Goal: Find specific page/section: Find specific page/section

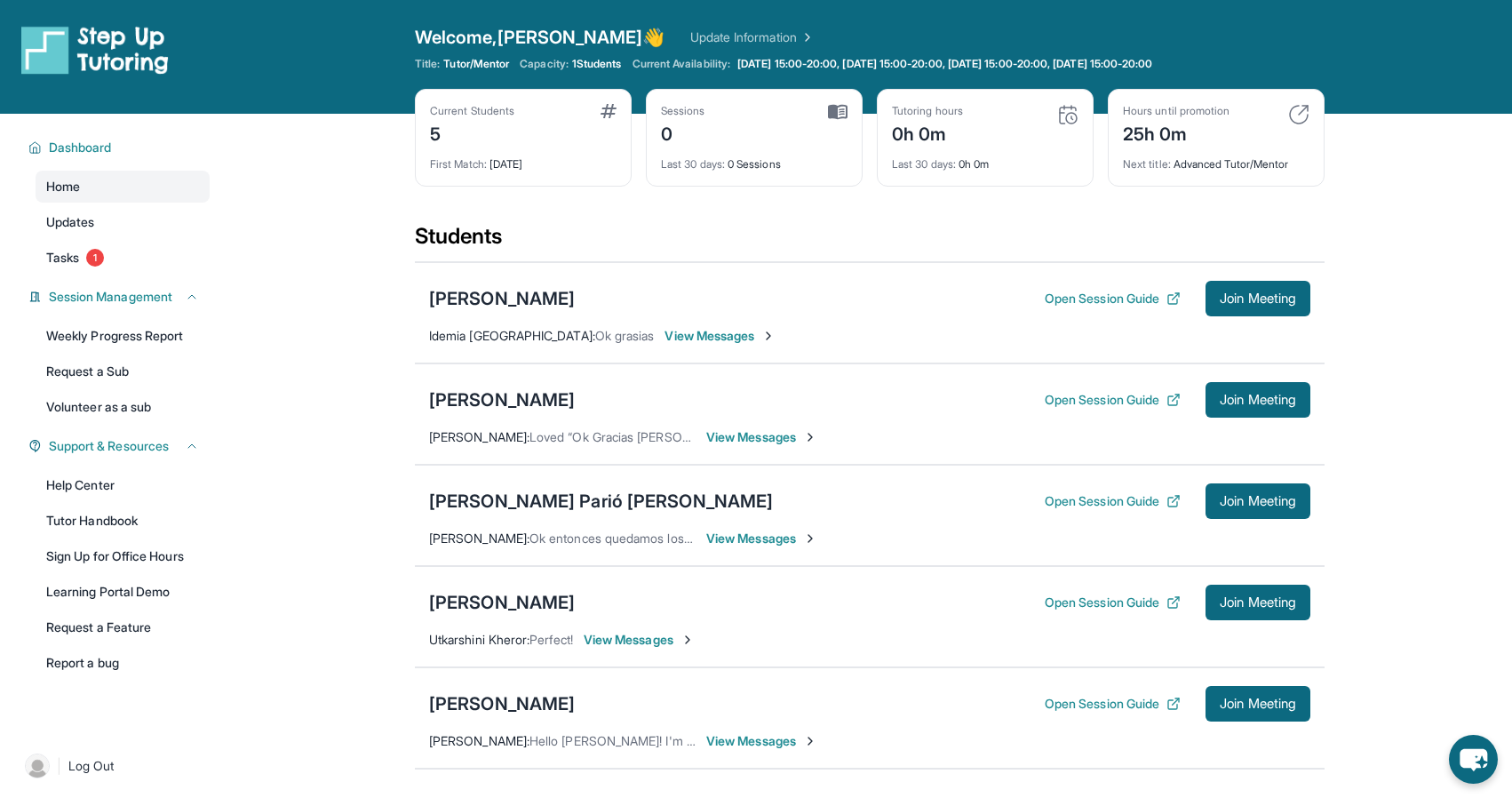
click at [607, 107] on img at bounding box center [608, 111] width 16 height 14
click at [430, 128] on div "5" at bounding box center [472, 133] width 85 height 29
click at [441, 134] on div "5" at bounding box center [472, 133] width 85 height 29
click at [436, 135] on div "5" at bounding box center [472, 133] width 85 height 29
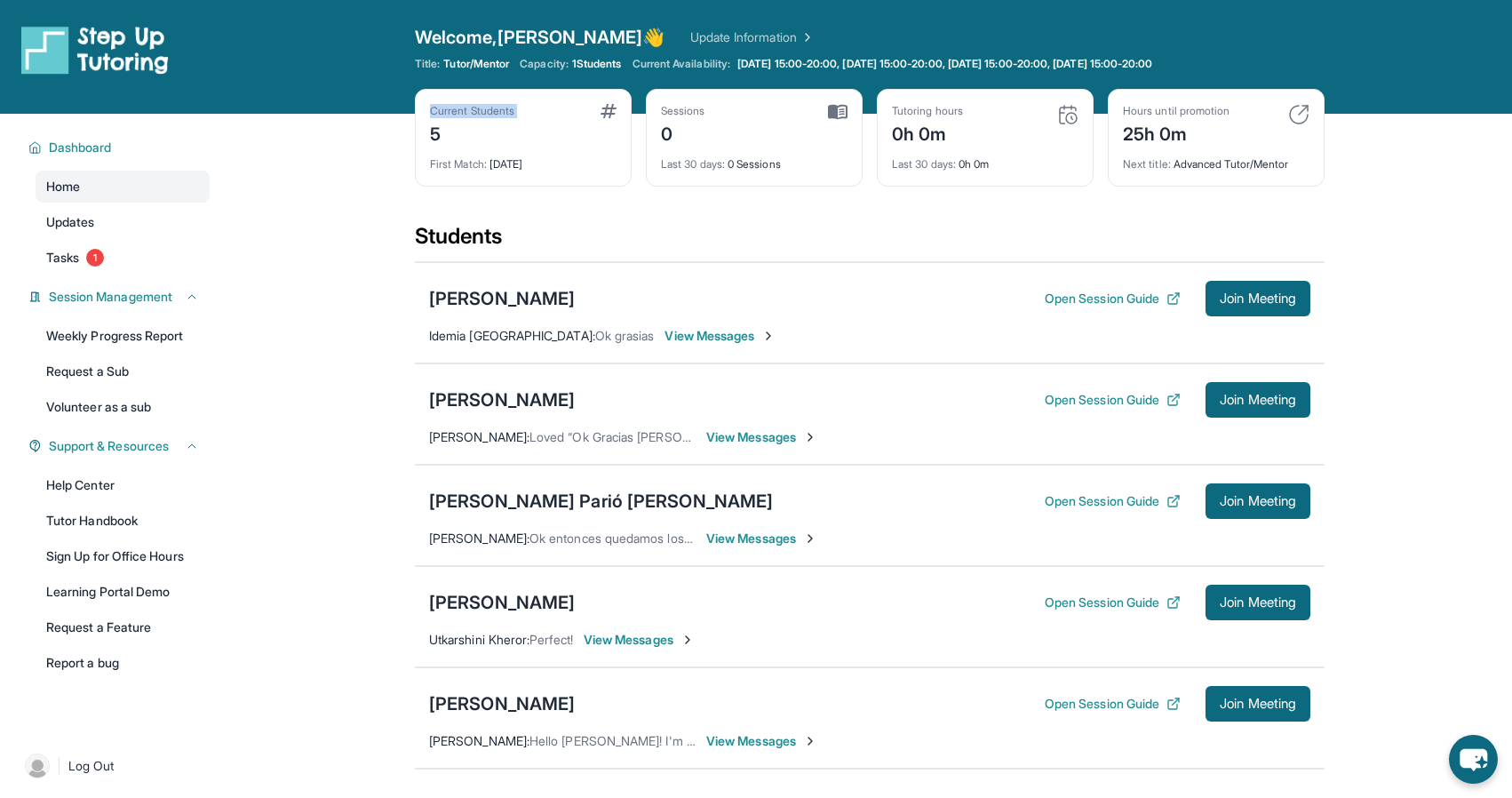
click at [436, 135] on div "5" at bounding box center [472, 133] width 85 height 29
click at [591, 201] on div "Current Students 5 First Match : [DATE] Sessions 0 Last 30 days : 0 Sessions Tu…" at bounding box center [870, 155] width 909 height 134
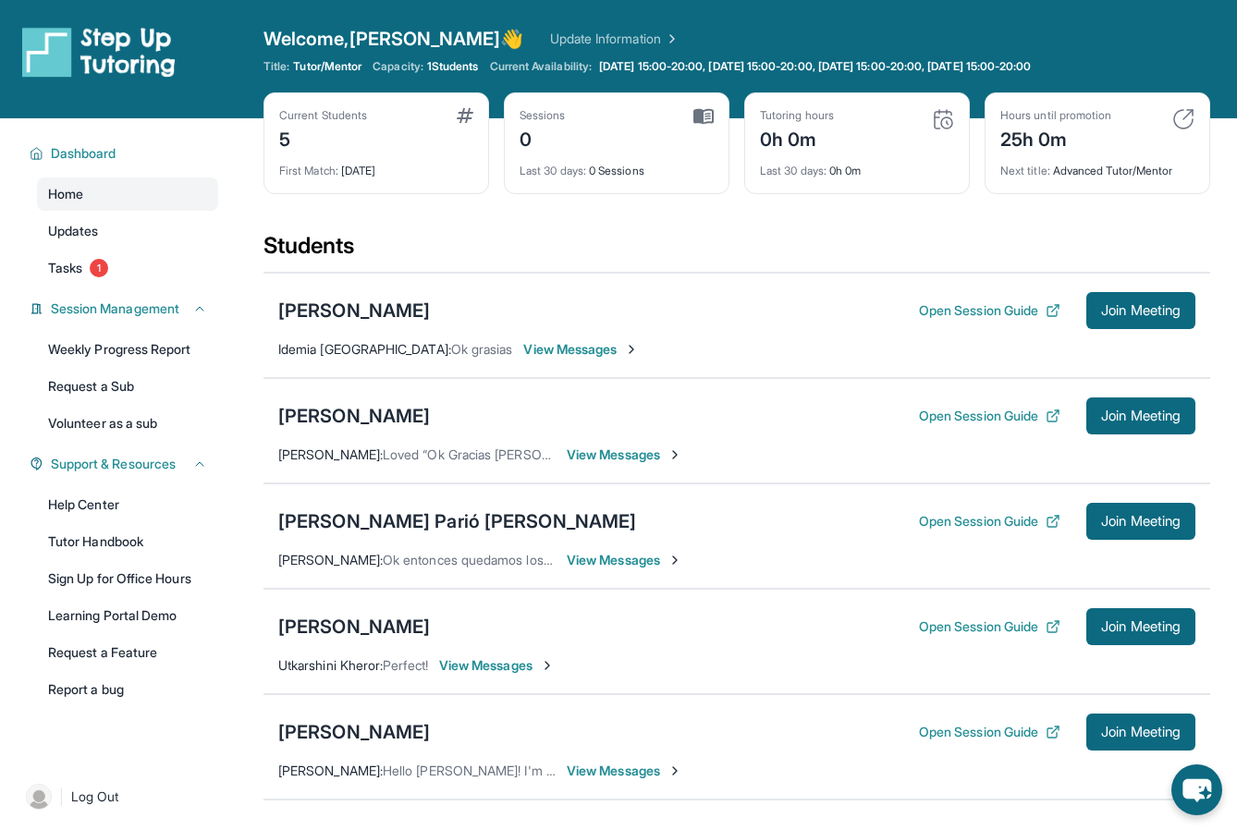
scroll to position [158, 0]
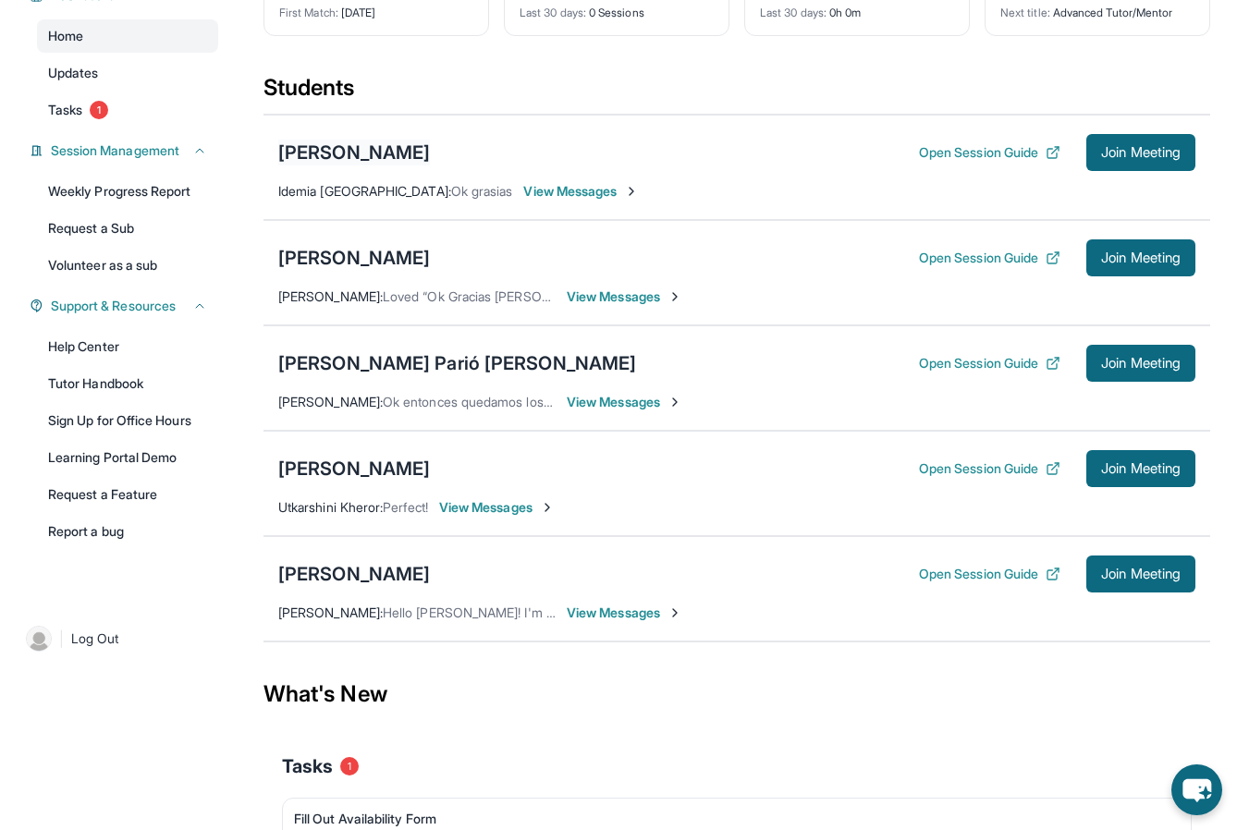
click at [366, 153] on div "[PERSON_NAME]" at bounding box center [354, 153] width 152 height 26
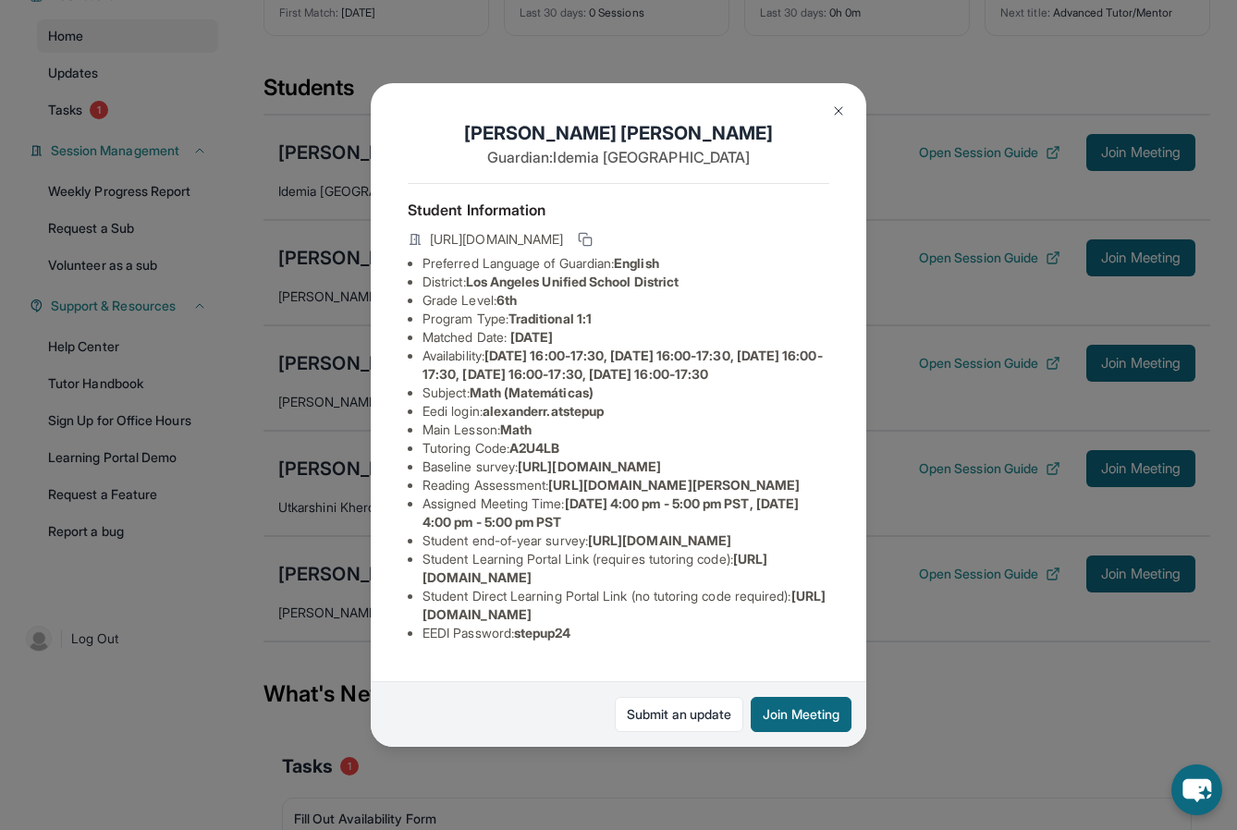
click at [836, 114] on img at bounding box center [838, 111] width 15 height 15
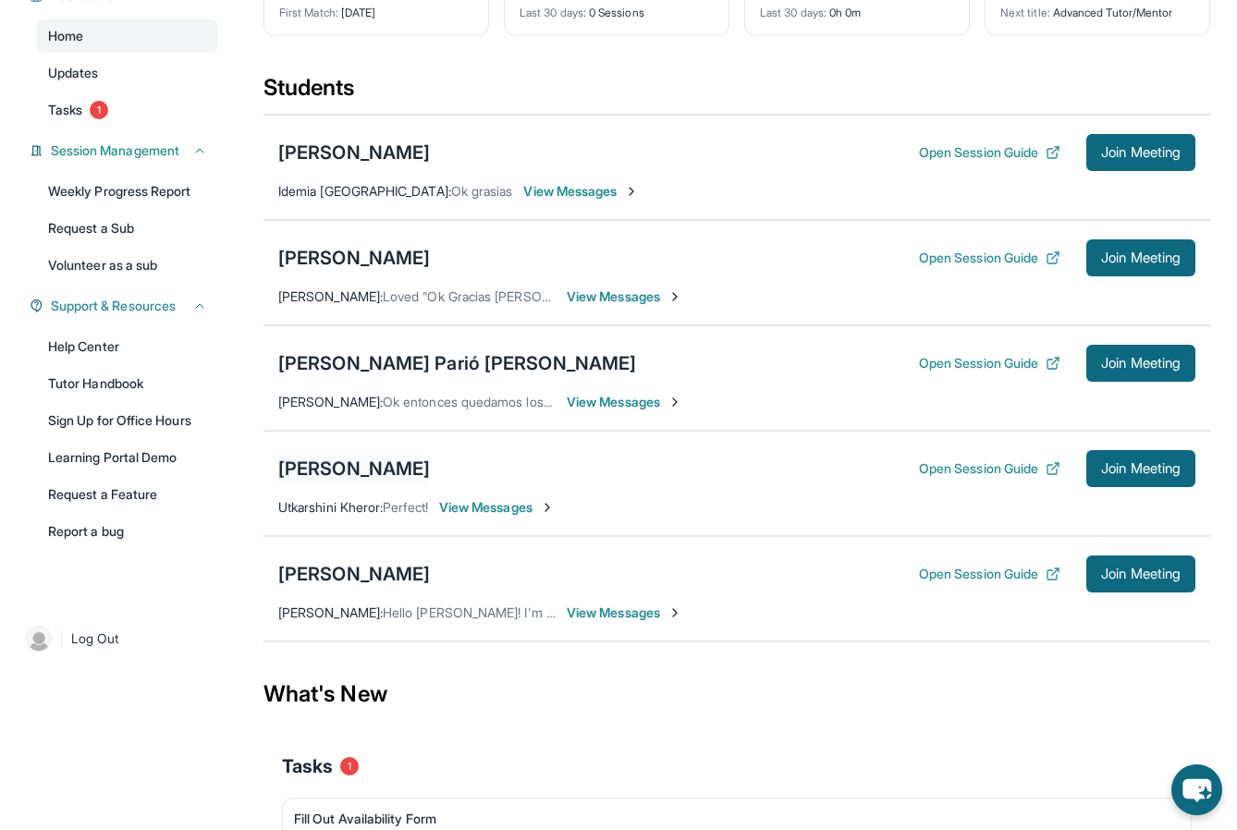
click at [343, 476] on div "[PERSON_NAME]" at bounding box center [354, 469] width 152 height 26
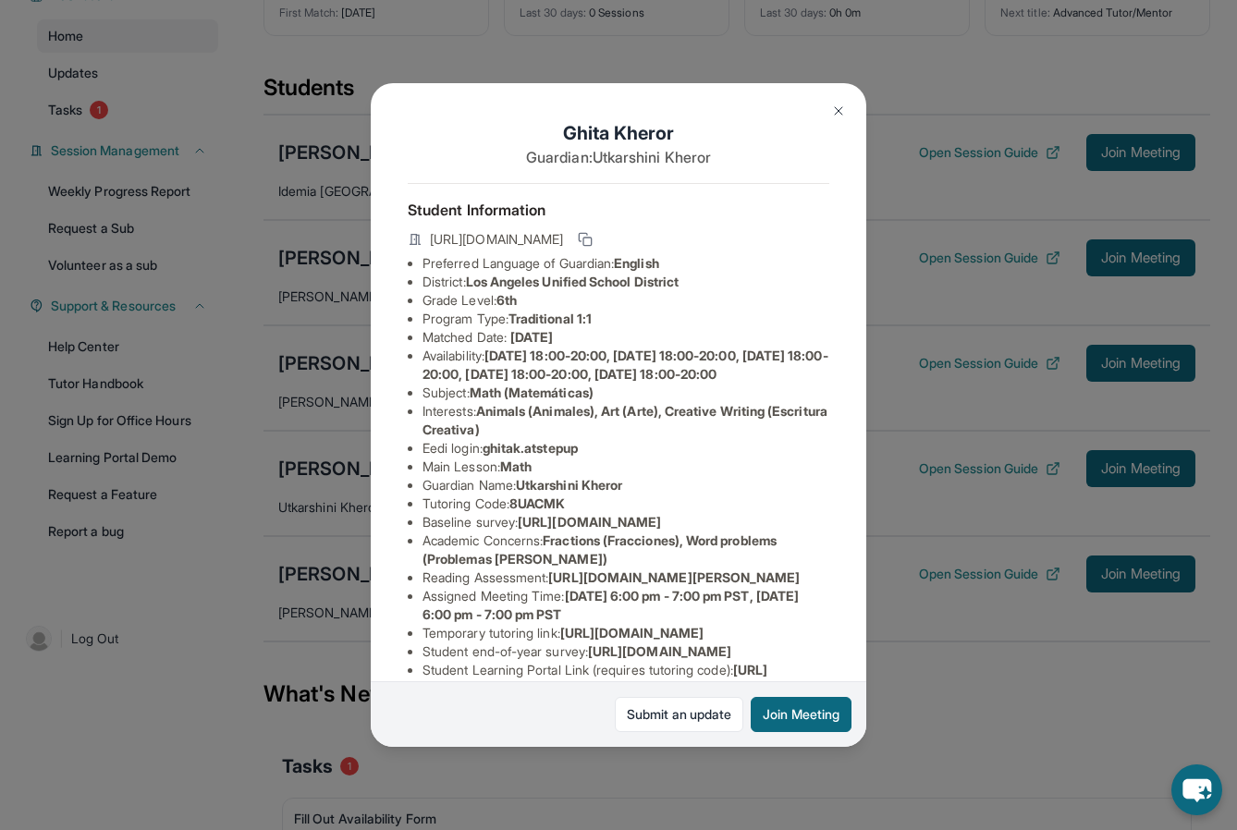
click at [838, 115] on img at bounding box center [838, 111] width 15 height 15
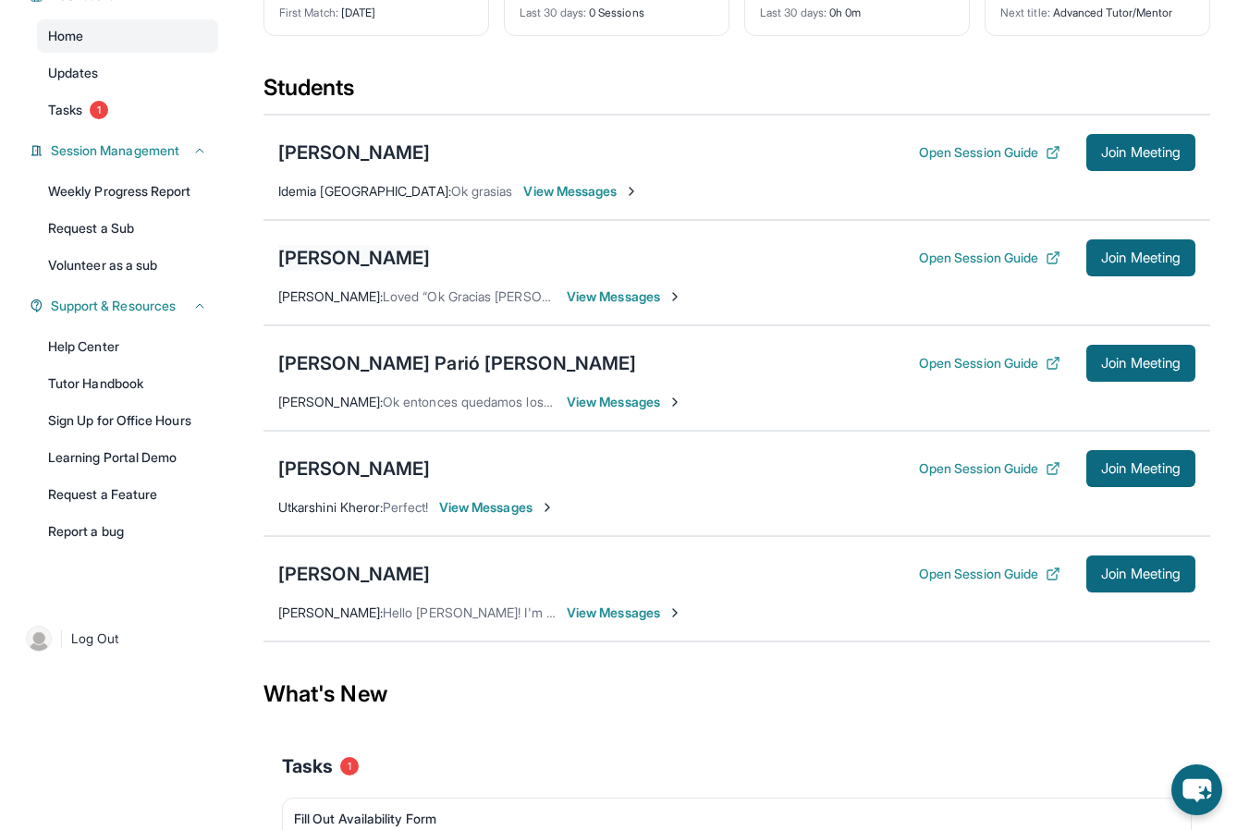
click at [422, 259] on div "[PERSON_NAME]" at bounding box center [354, 258] width 152 height 26
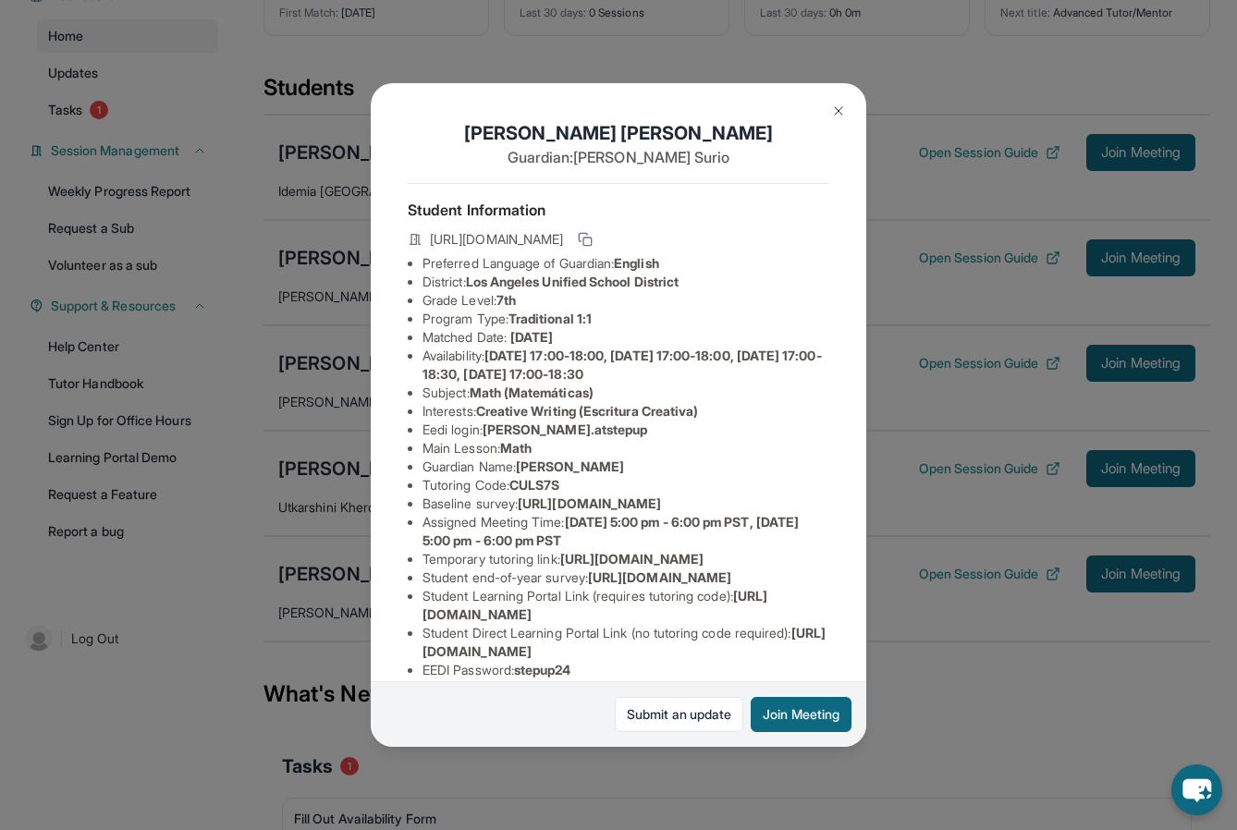
click at [835, 109] on img at bounding box center [838, 111] width 15 height 15
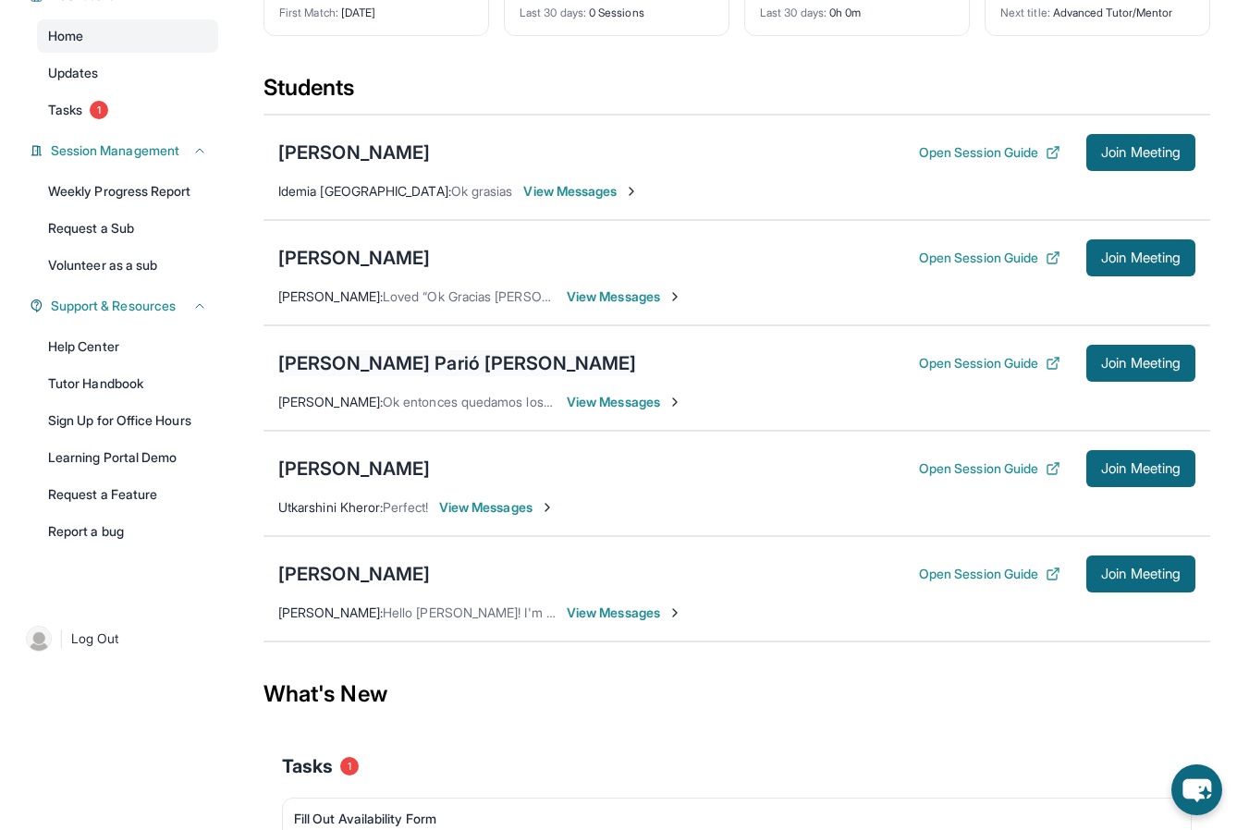
click at [403, 370] on div "[PERSON_NAME] Parió [PERSON_NAME]" at bounding box center [457, 363] width 358 height 26
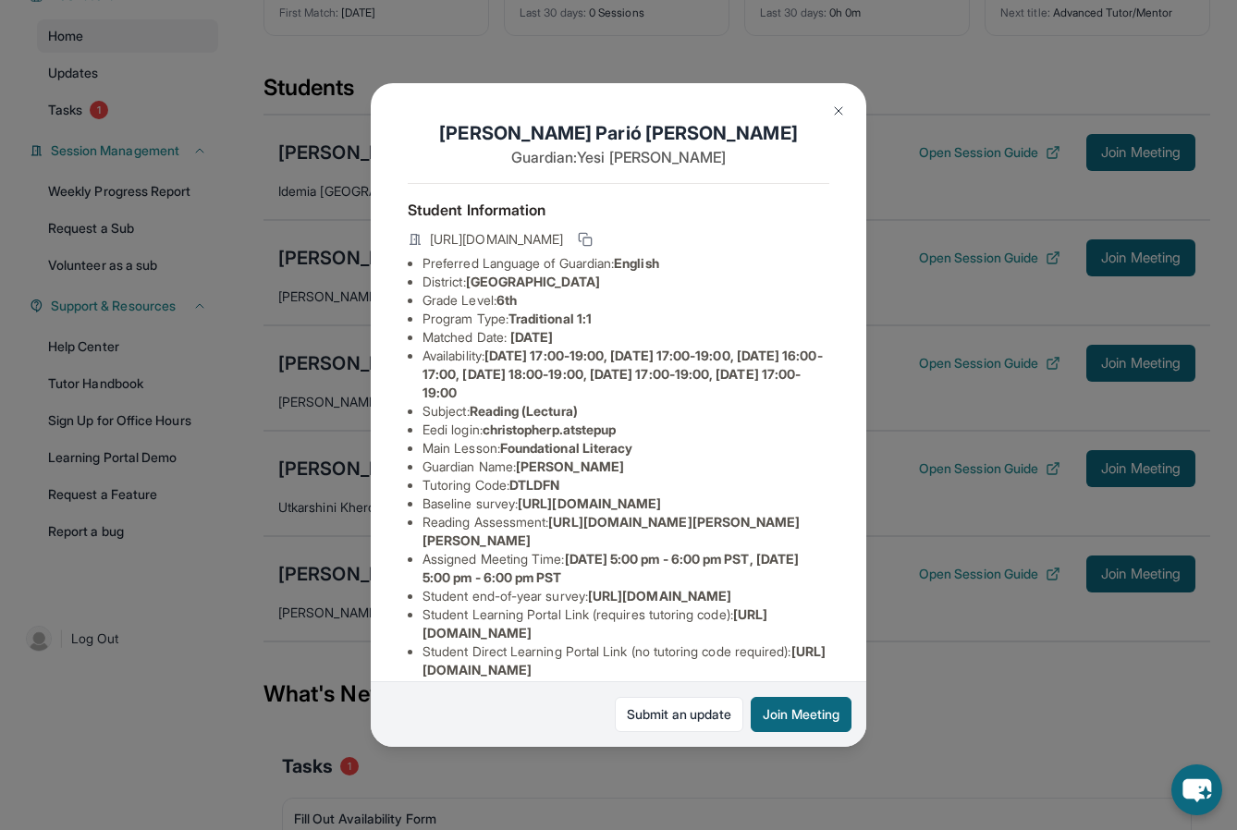
click at [838, 111] on img at bounding box center [838, 111] width 15 height 15
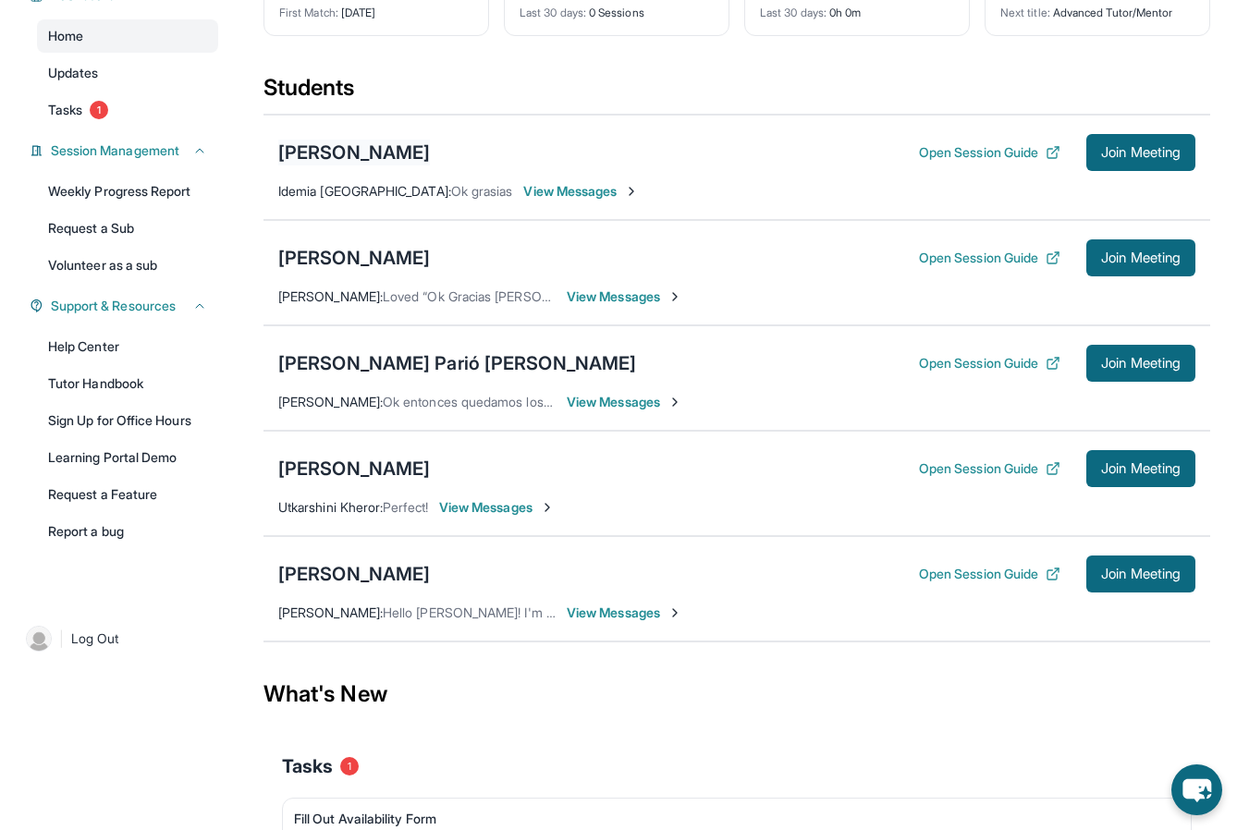
click at [346, 152] on div "[PERSON_NAME]" at bounding box center [354, 153] width 152 height 26
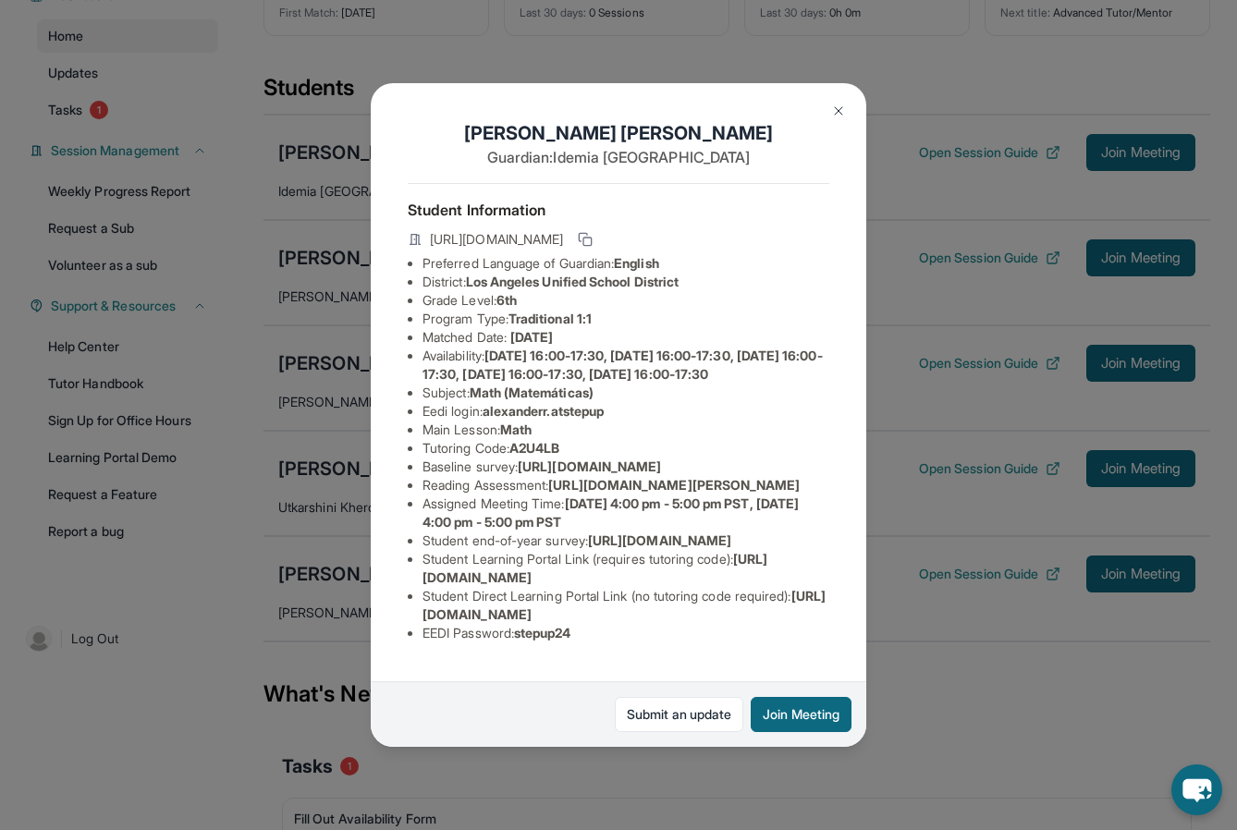
click at [843, 111] on img at bounding box center [838, 111] width 15 height 15
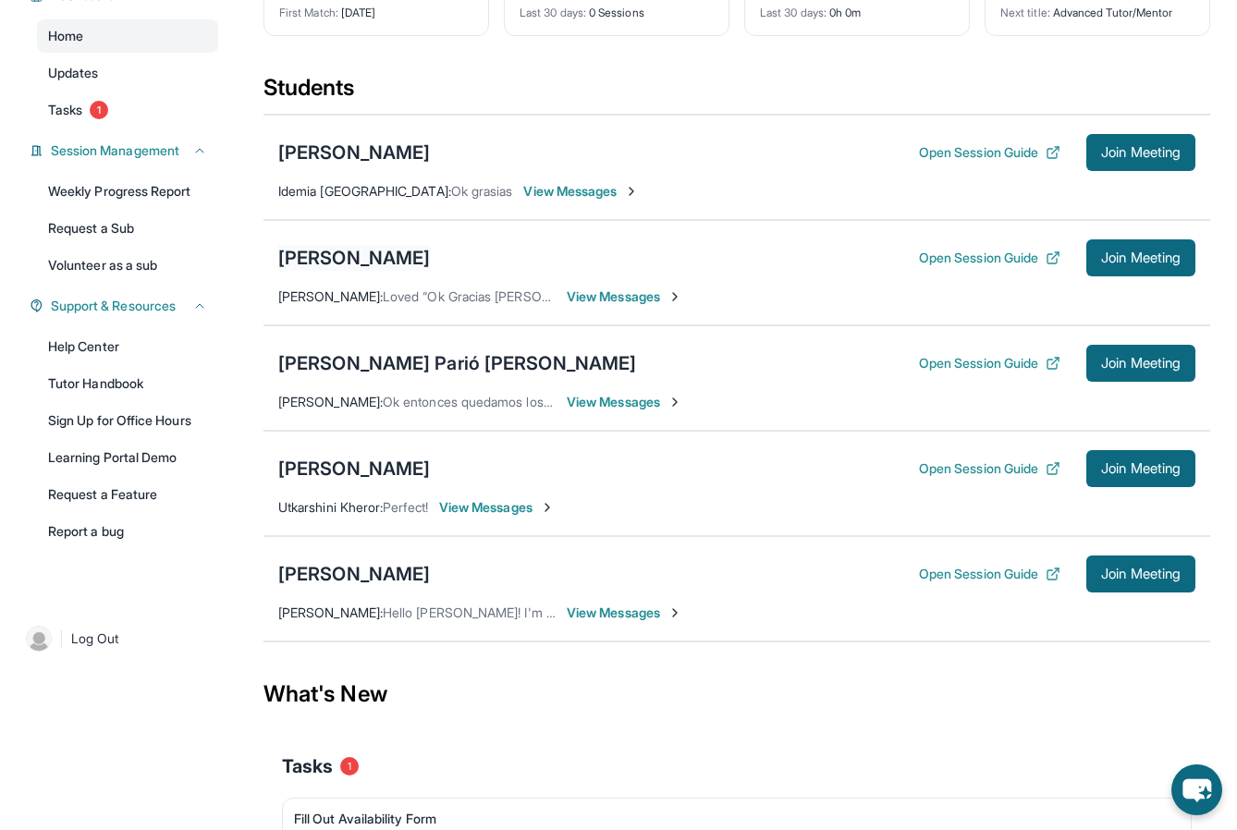
click at [421, 267] on div "[PERSON_NAME]" at bounding box center [354, 258] width 152 height 26
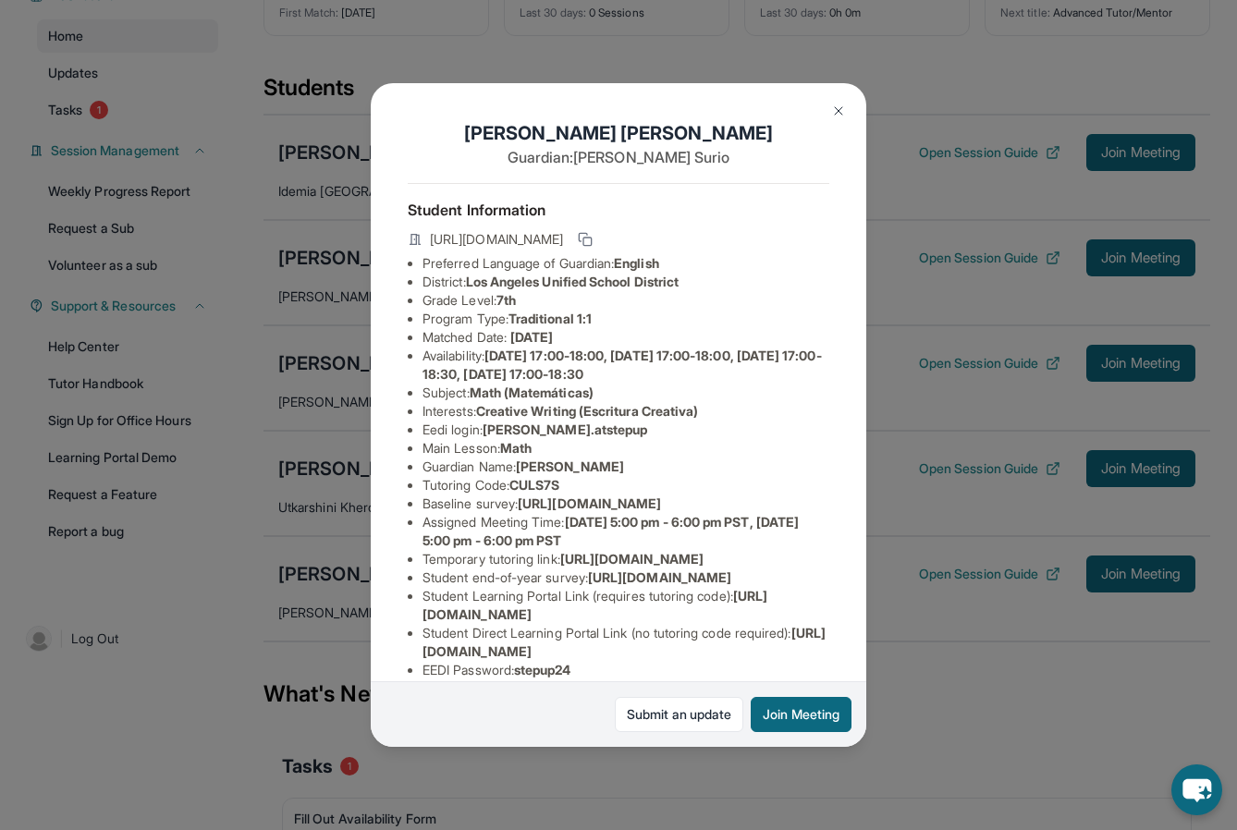
click at [836, 113] on img at bounding box center [838, 111] width 15 height 15
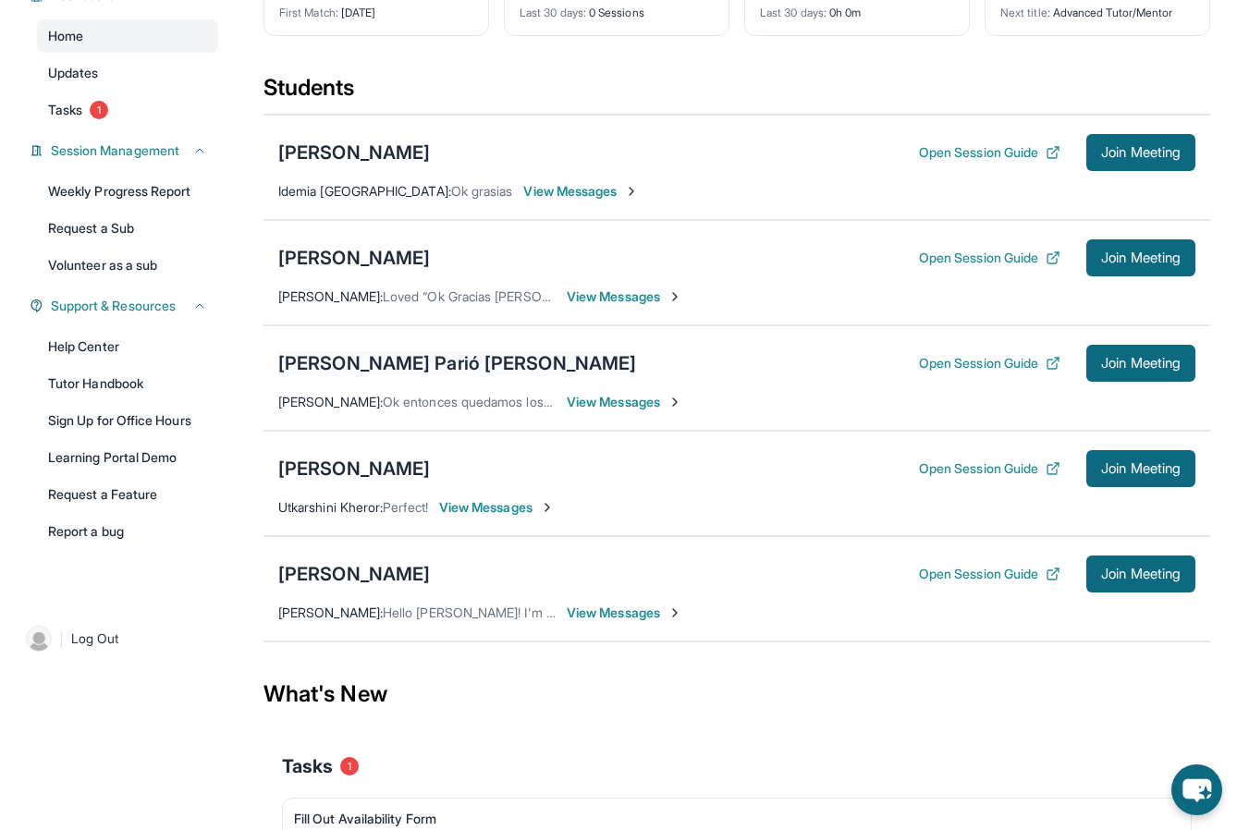
click at [471, 350] on div "[PERSON_NAME] Parió [PERSON_NAME]" at bounding box center [457, 363] width 358 height 26
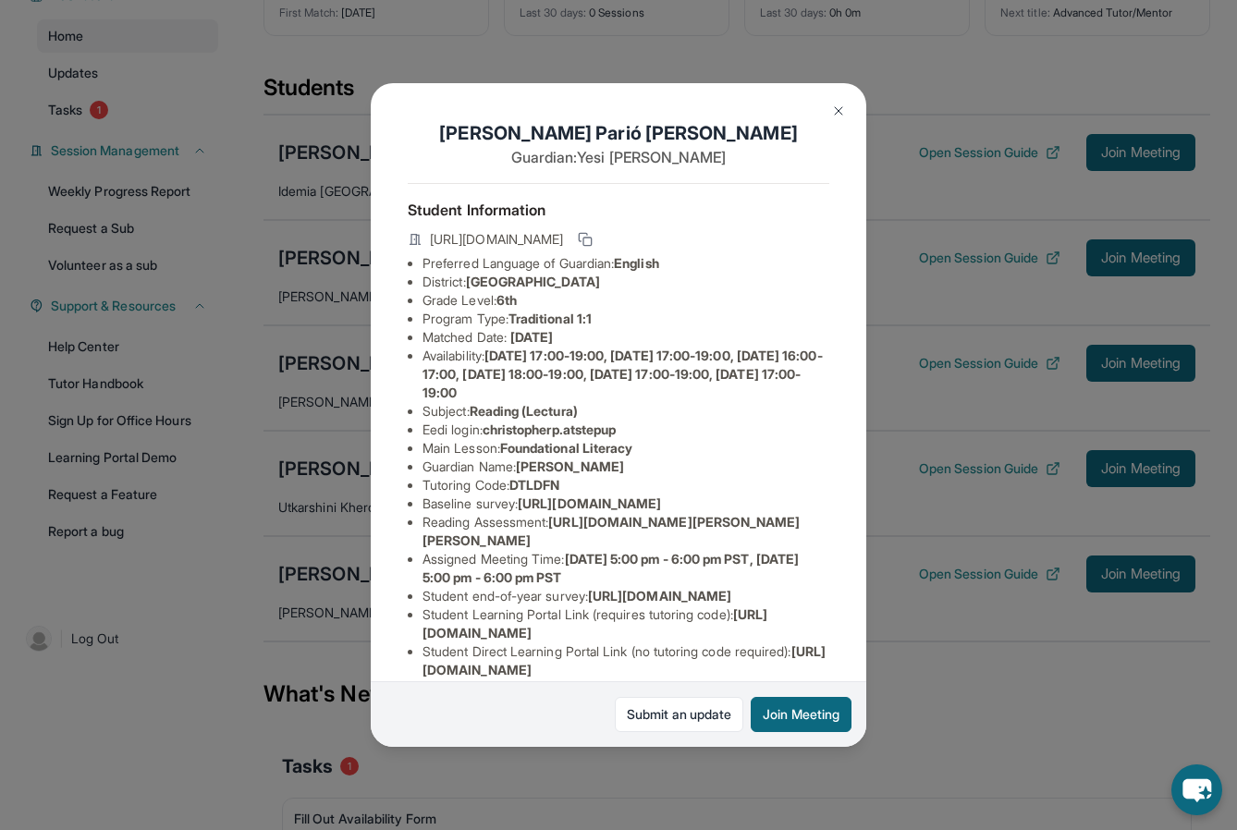
click at [836, 117] on img at bounding box center [838, 111] width 15 height 15
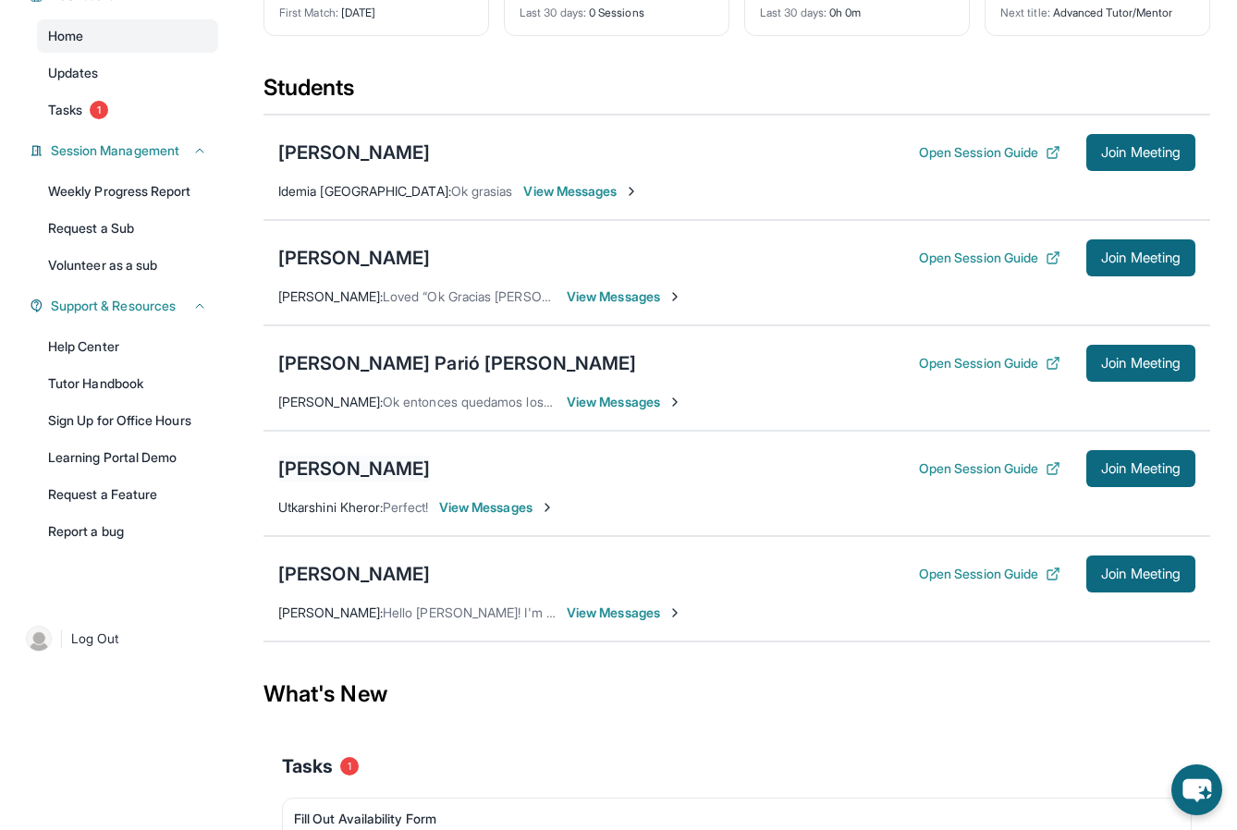
click at [347, 458] on div "[PERSON_NAME]" at bounding box center [354, 469] width 152 height 26
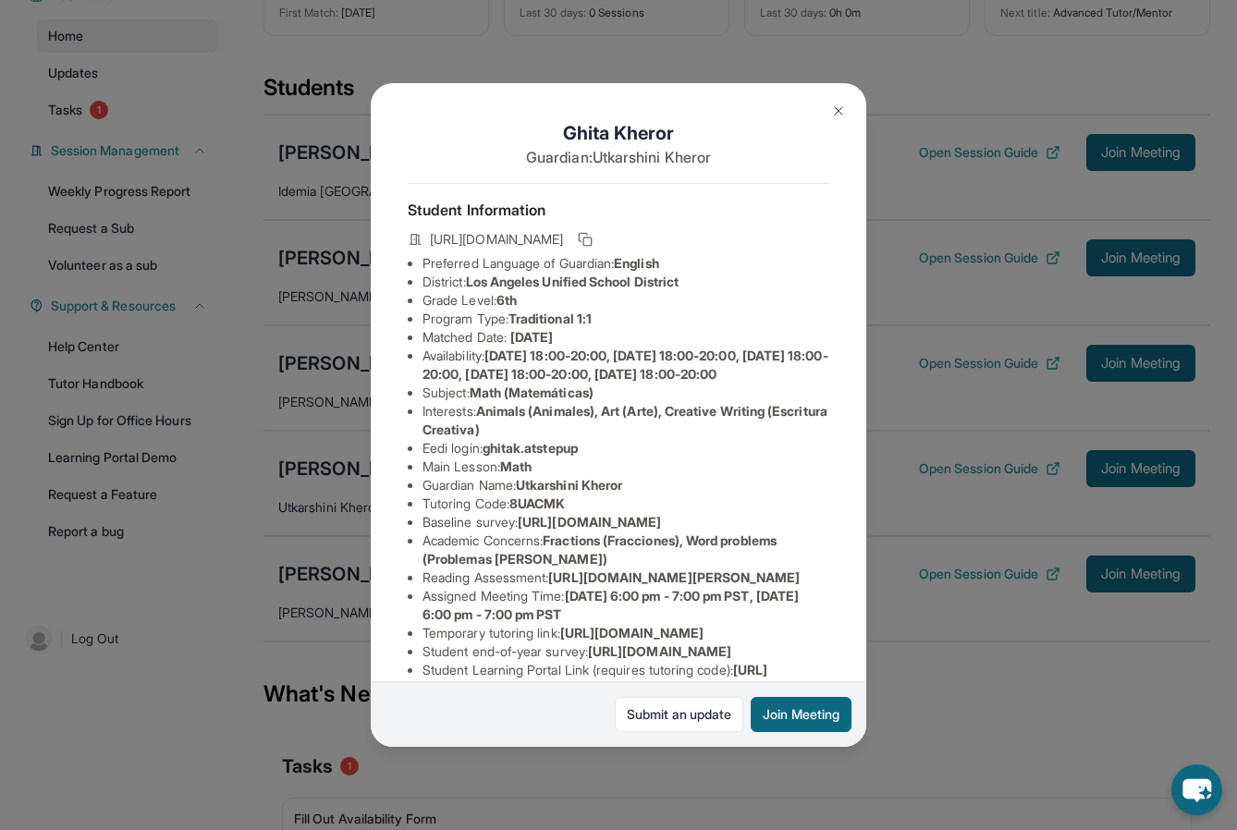
click at [830, 112] on button at bounding box center [838, 110] width 37 height 37
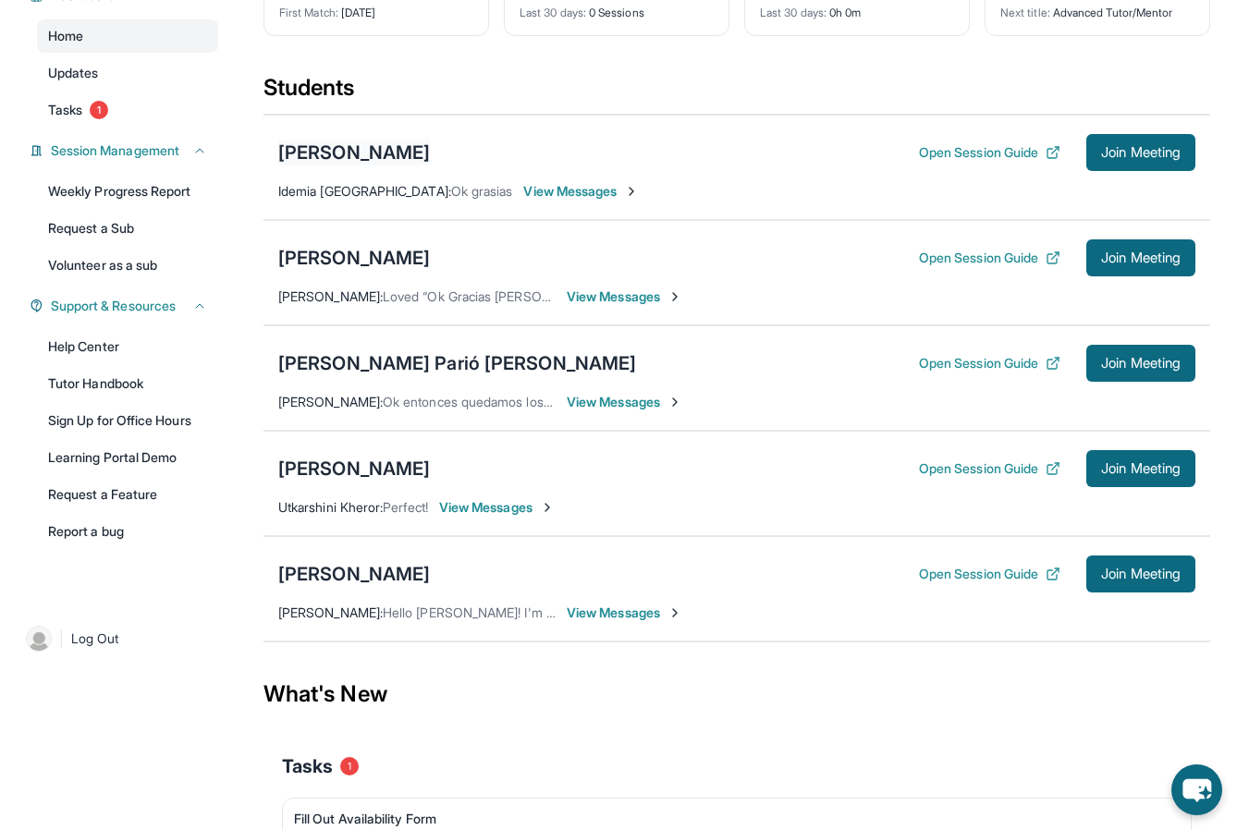
click at [372, 164] on div "[PERSON_NAME]" at bounding box center [354, 153] width 152 height 26
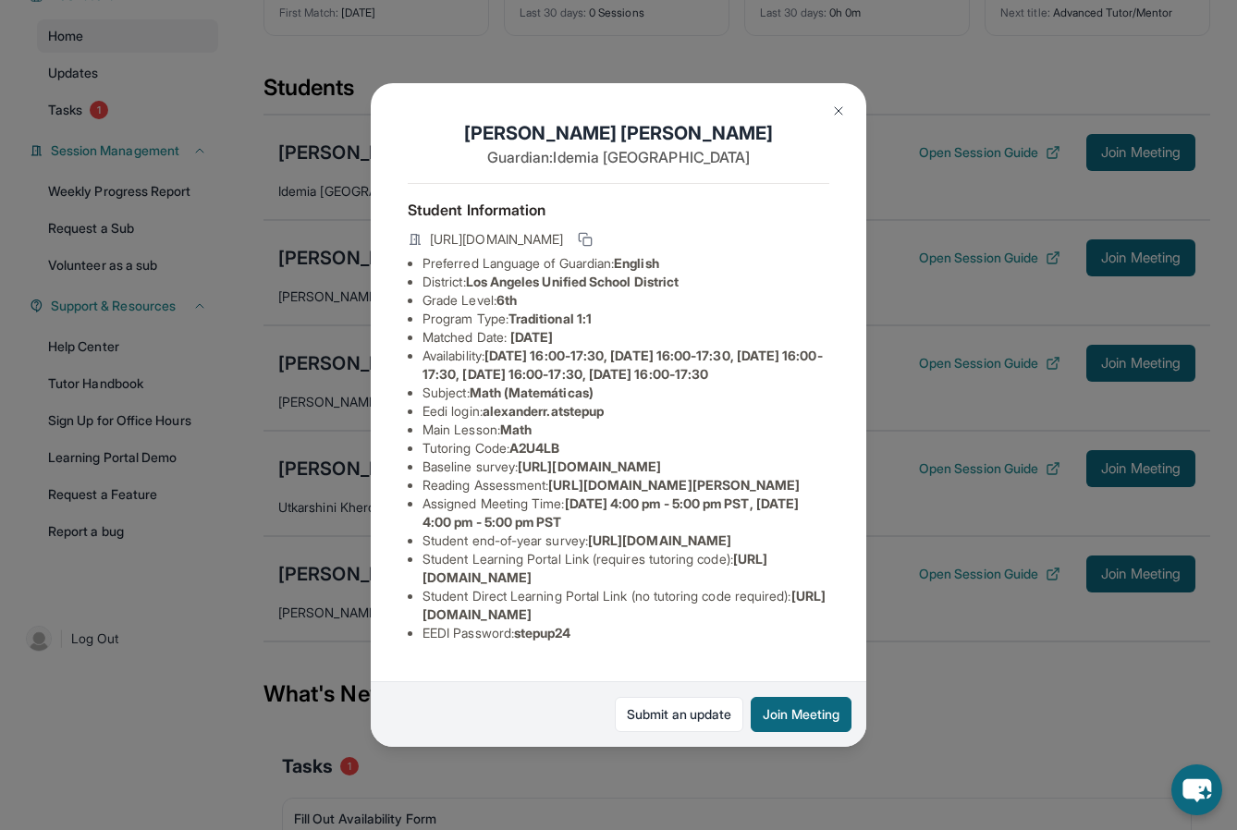
click at [838, 108] on img at bounding box center [838, 111] width 15 height 15
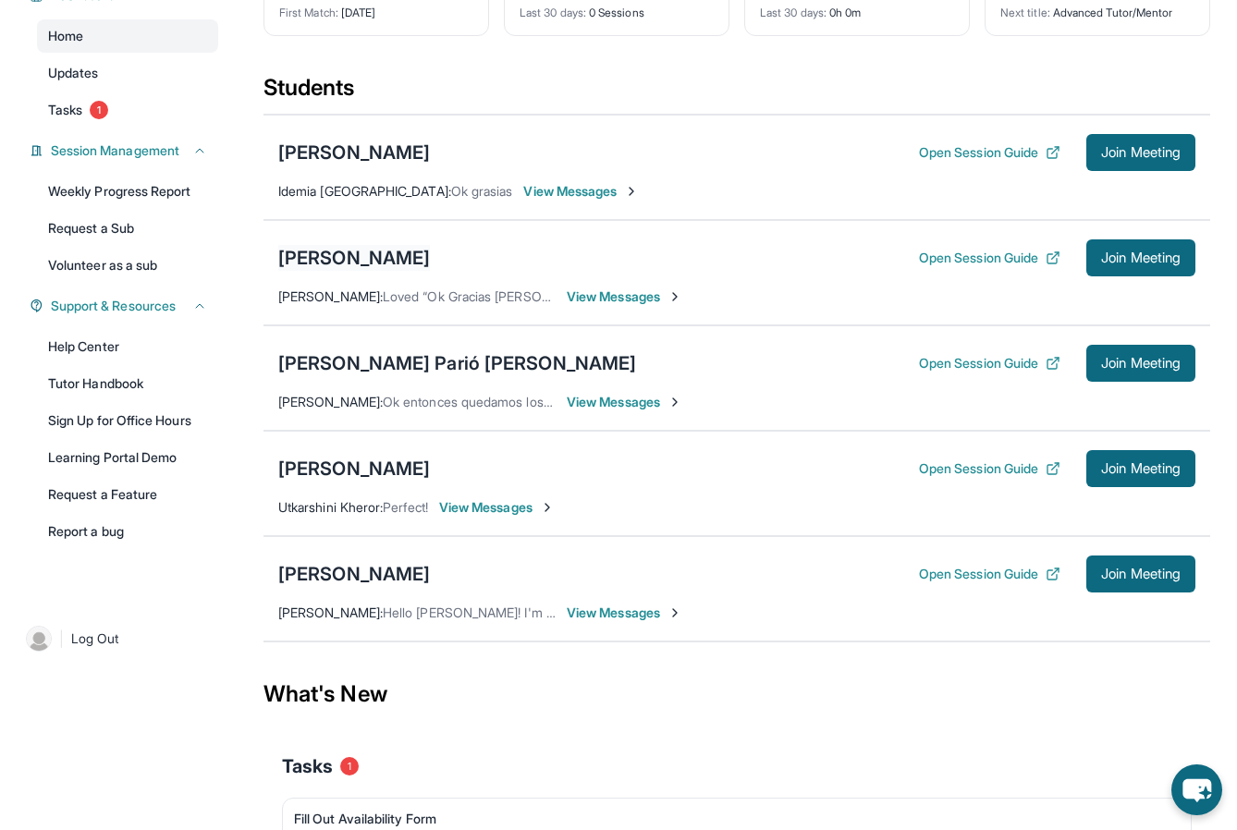
click at [352, 250] on div "[PERSON_NAME]" at bounding box center [354, 258] width 152 height 26
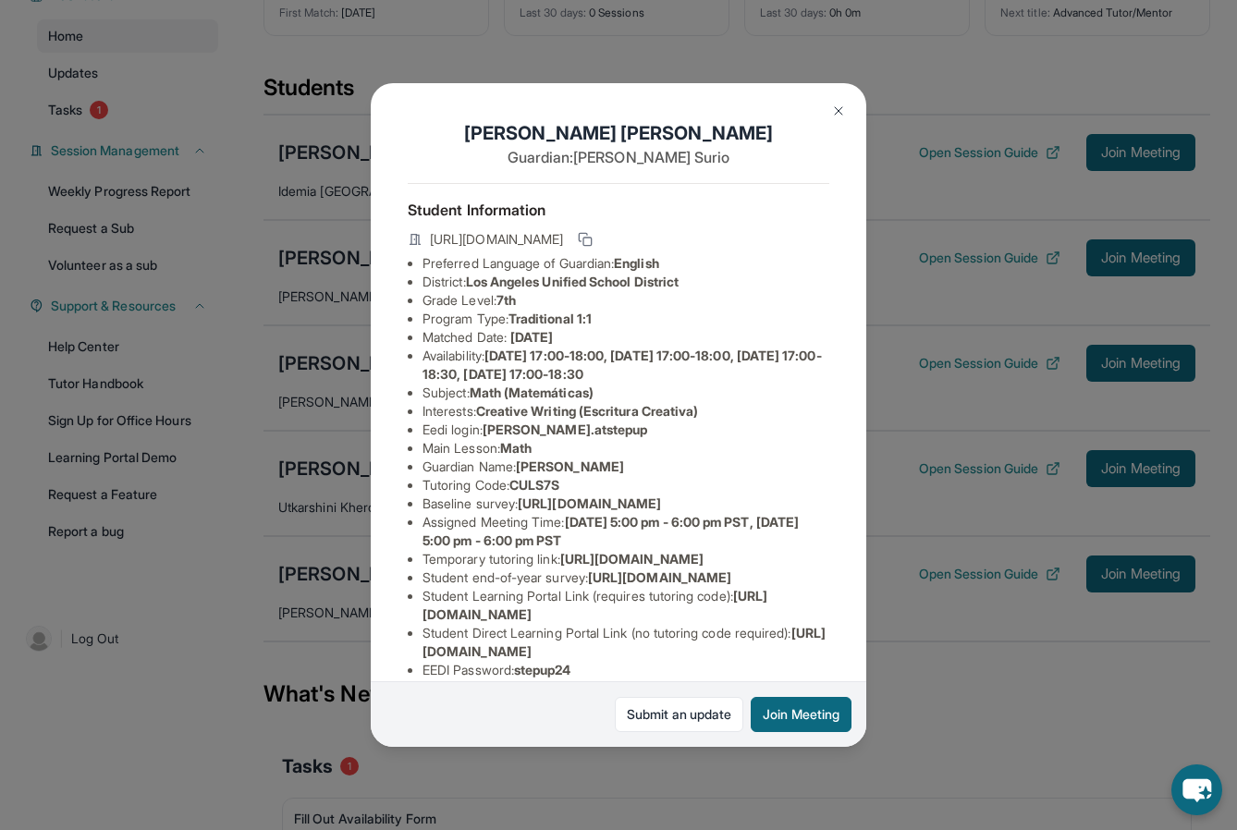
click at [837, 110] on img at bounding box center [838, 111] width 15 height 15
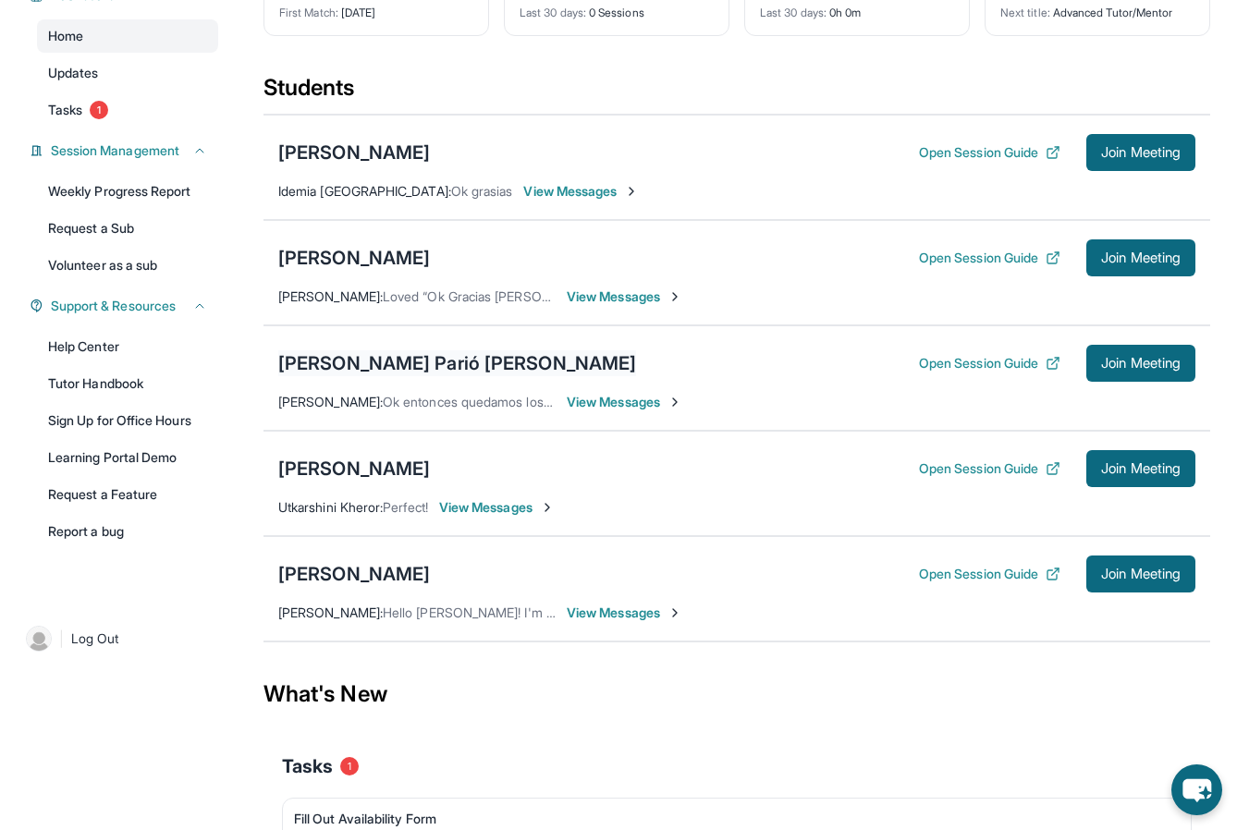
click at [334, 366] on div "[PERSON_NAME] Parió [PERSON_NAME]" at bounding box center [457, 363] width 358 height 26
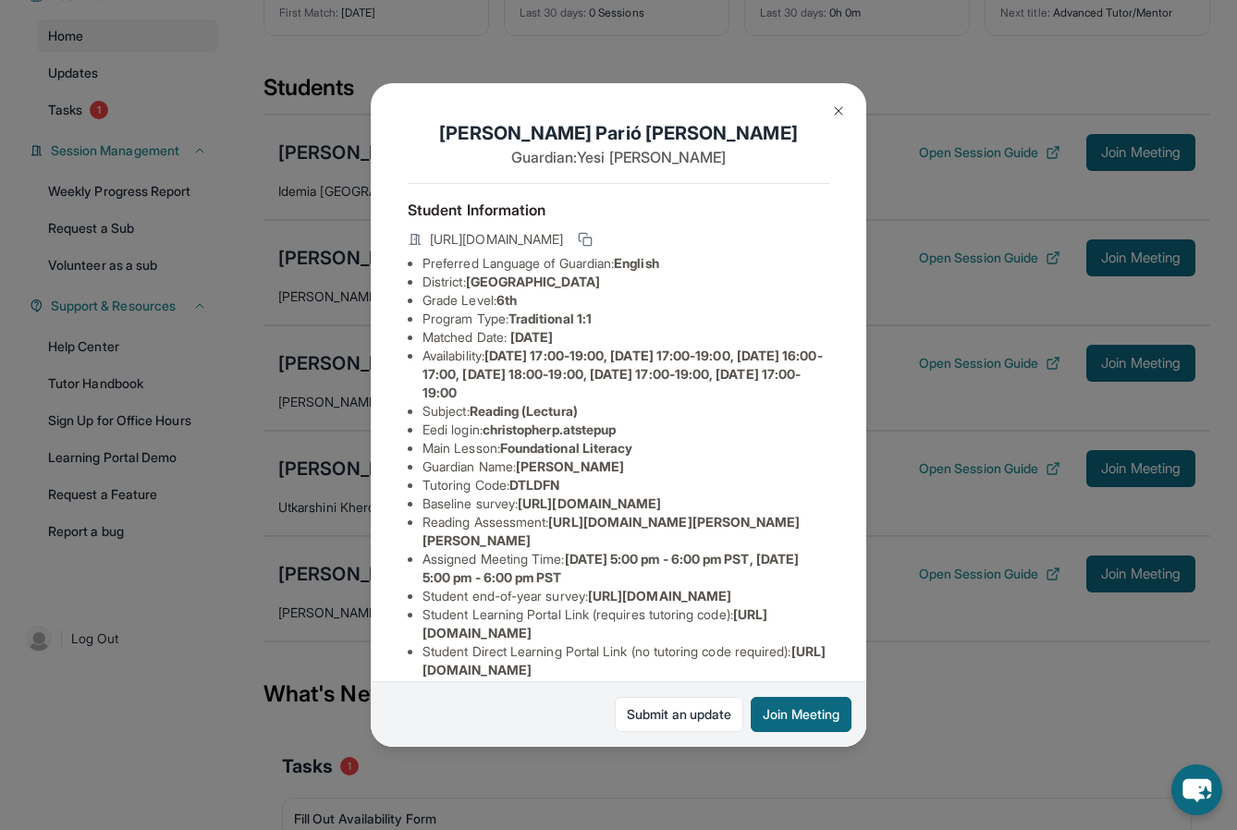
click at [845, 104] on img at bounding box center [838, 111] width 15 height 15
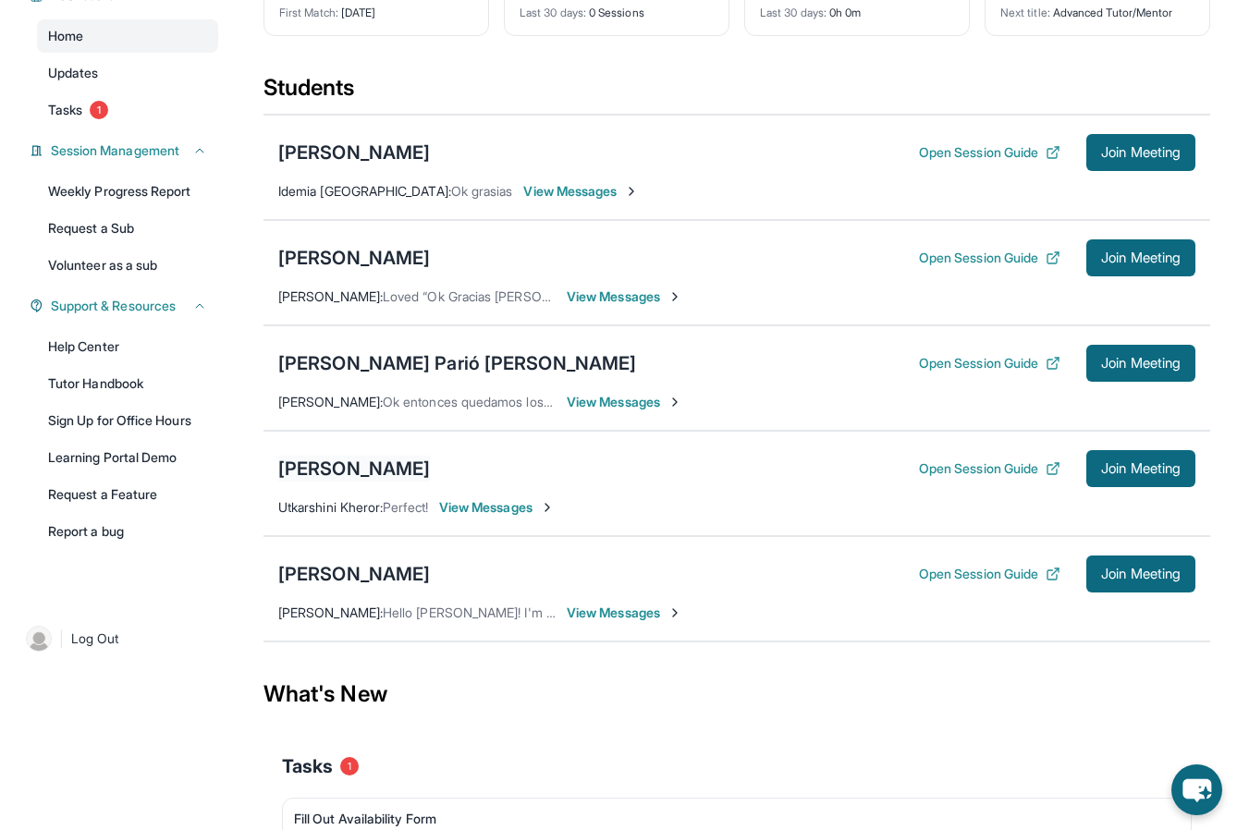
click at [375, 465] on div "[PERSON_NAME]" at bounding box center [354, 469] width 152 height 26
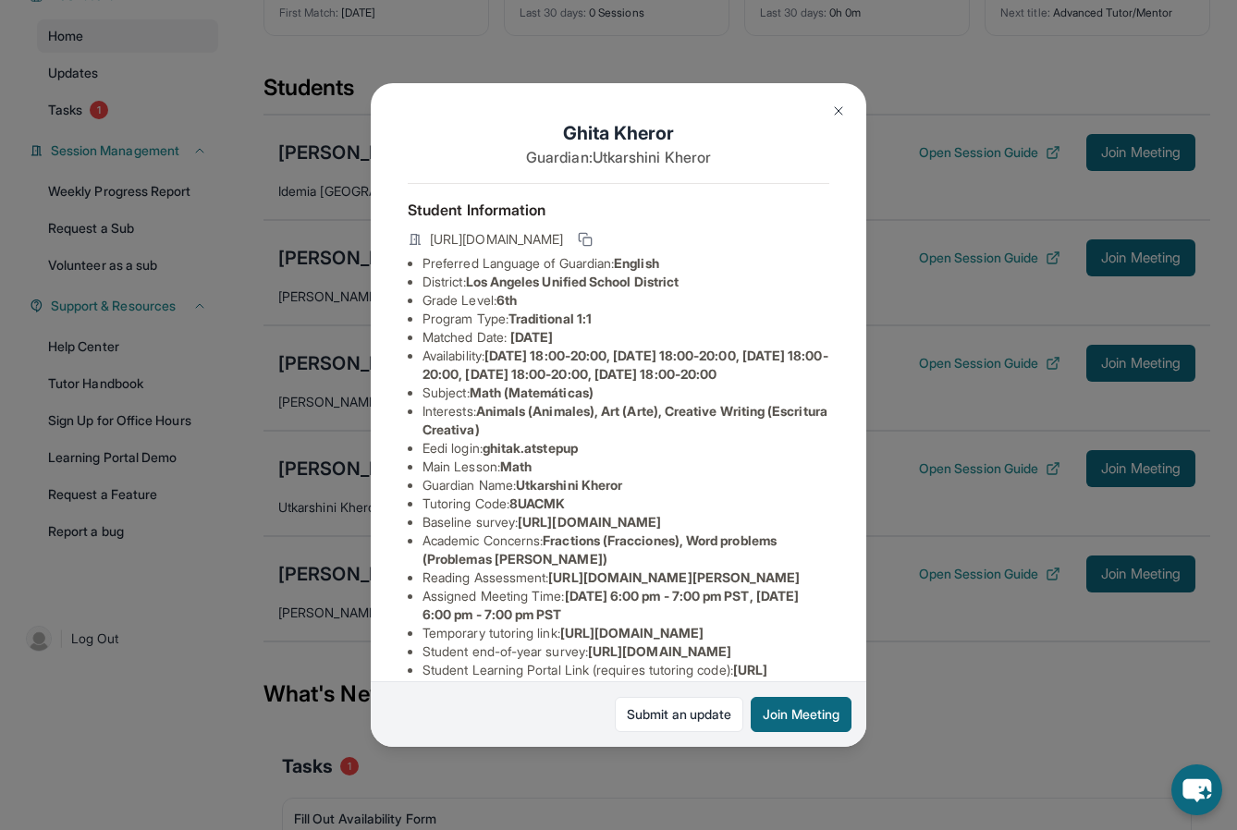
click at [836, 111] on img at bounding box center [838, 111] width 15 height 15
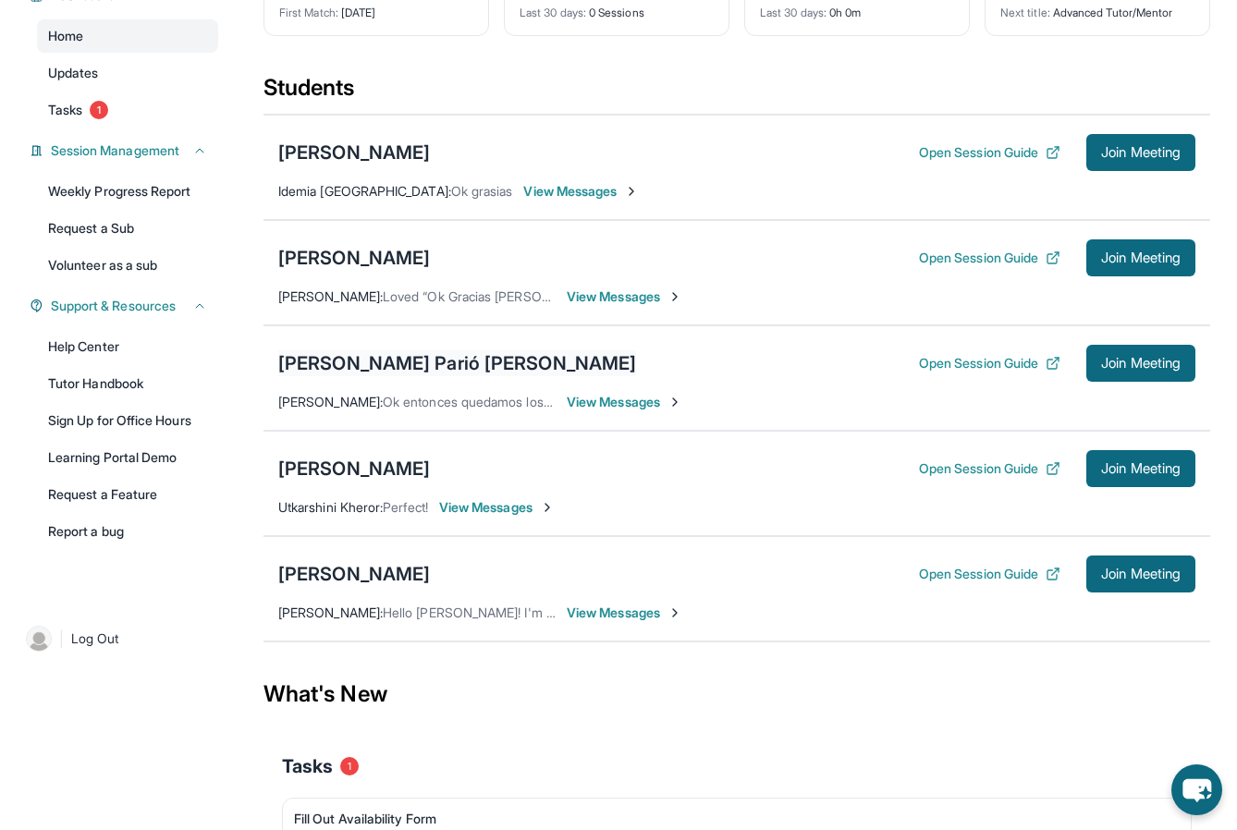
click at [374, 357] on div "[PERSON_NAME] Parió [PERSON_NAME]" at bounding box center [457, 363] width 358 height 26
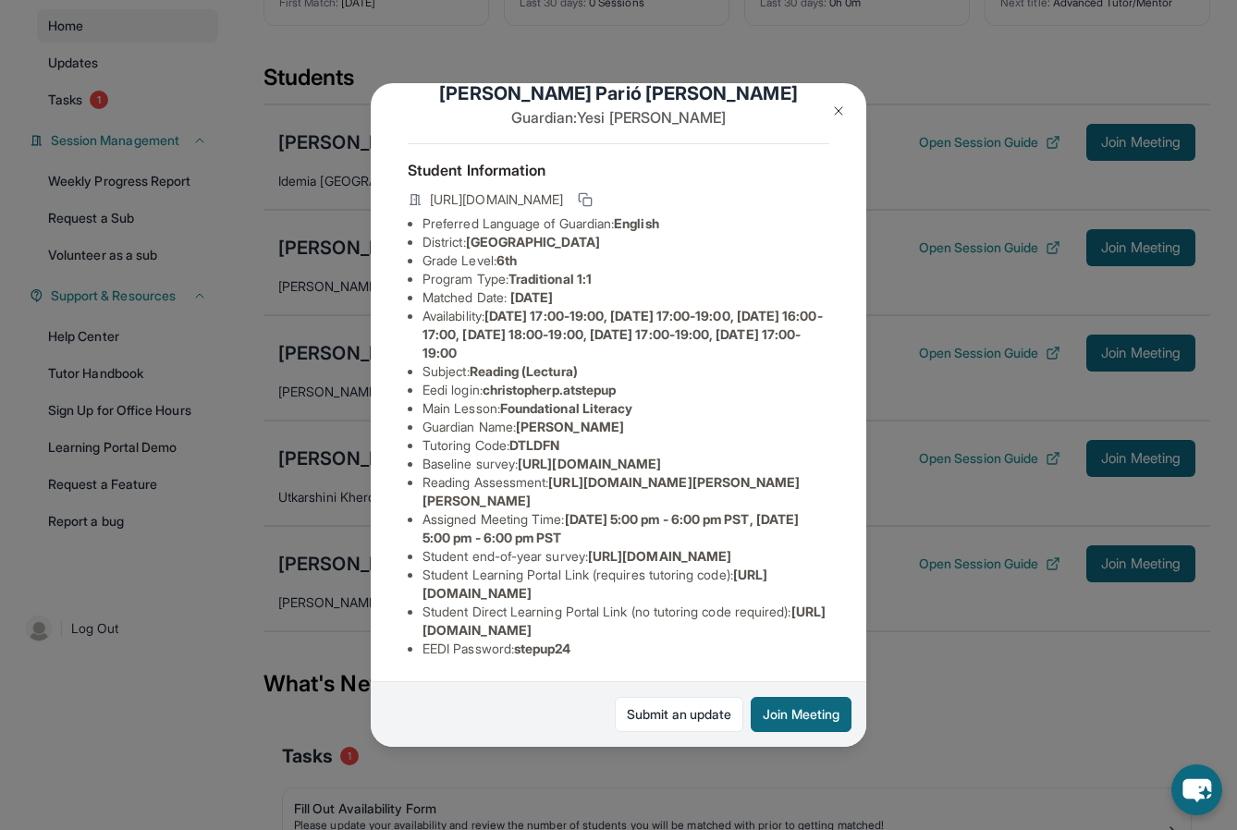
scroll to position [164, 0]
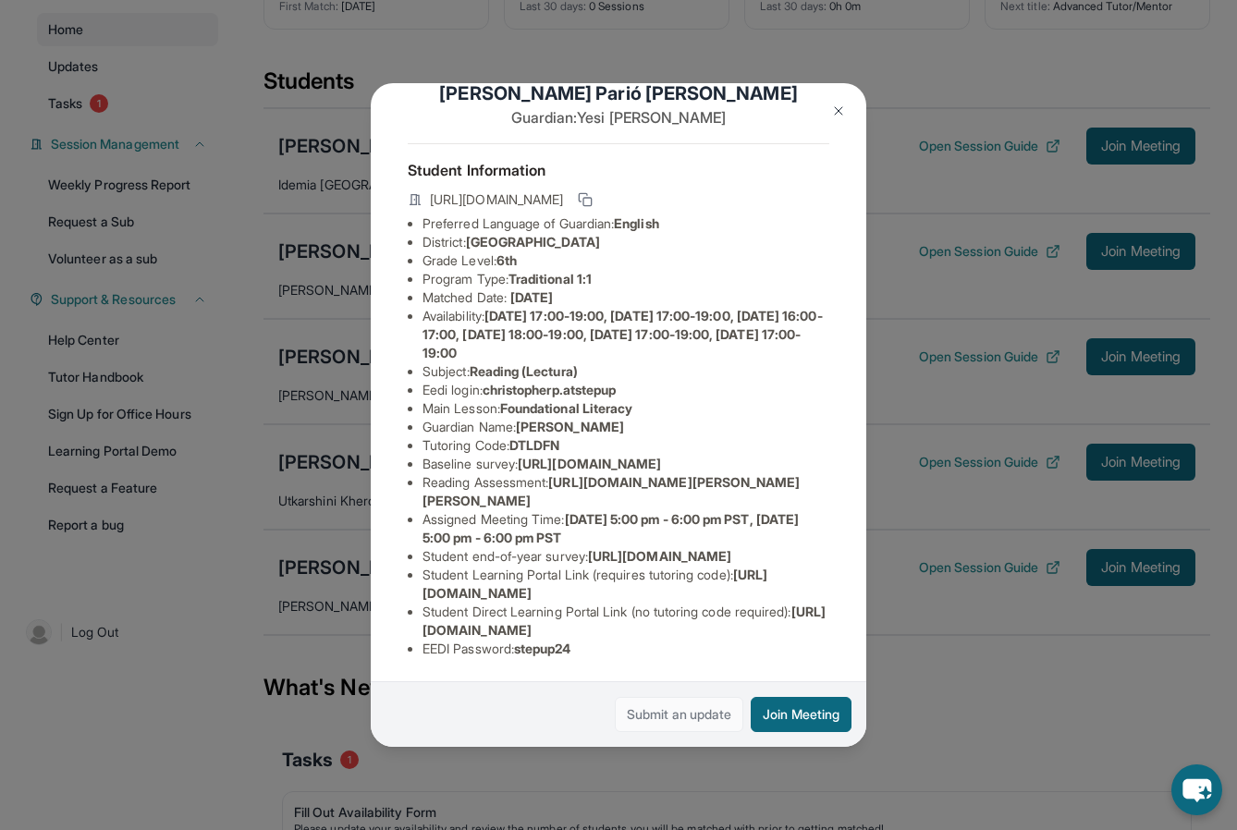
click at [682, 714] on link "Submit an update" at bounding box center [679, 714] width 128 height 35
drag, startPoint x: 749, startPoint y: 592, endPoint x: 423, endPoint y: 593, distance: 325.3
click at [423, 593] on li "Student Learning Portal Link (requires tutoring code) : [URL][DOMAIN_NAME]" at bounding box center [625, 584] width 407 height 37
copy span "[URL][DOMAIN_NAME]"
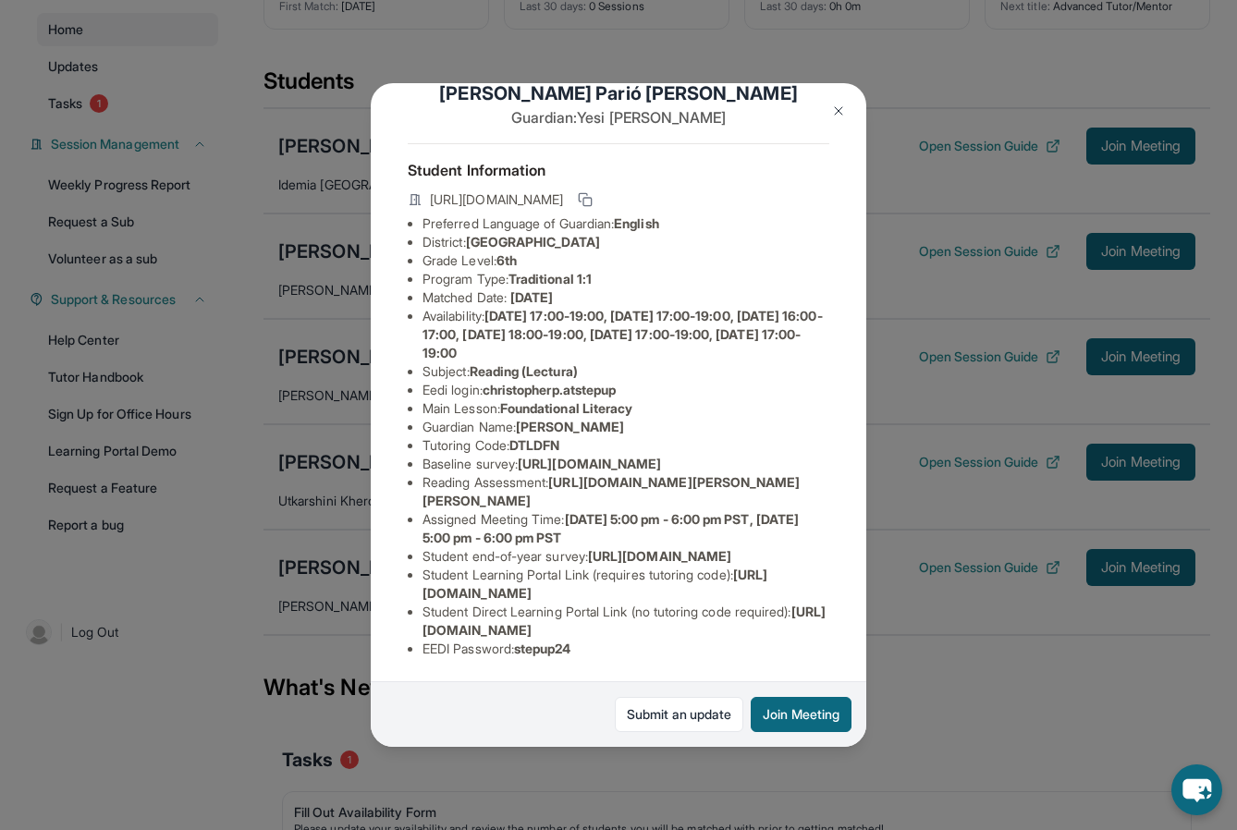
click at [628, 634] on span "[URL][DOMAIN_NAME]" at bounding box center [623, 620] width 403 height 34
drag, startPoint x: 419, startPoint y: 631, endPoint x: 859, endPoint y: 632, distance: 440.8
click at [859, 632] on div "[PERSON_NAME] [PERSON_NAME] Guardian: [PERSON_NAME] Student Information [URL][D…" at bounding box center [618, 415] width 495 height 664
copy span "[URL][DOMAIN_NAME]"
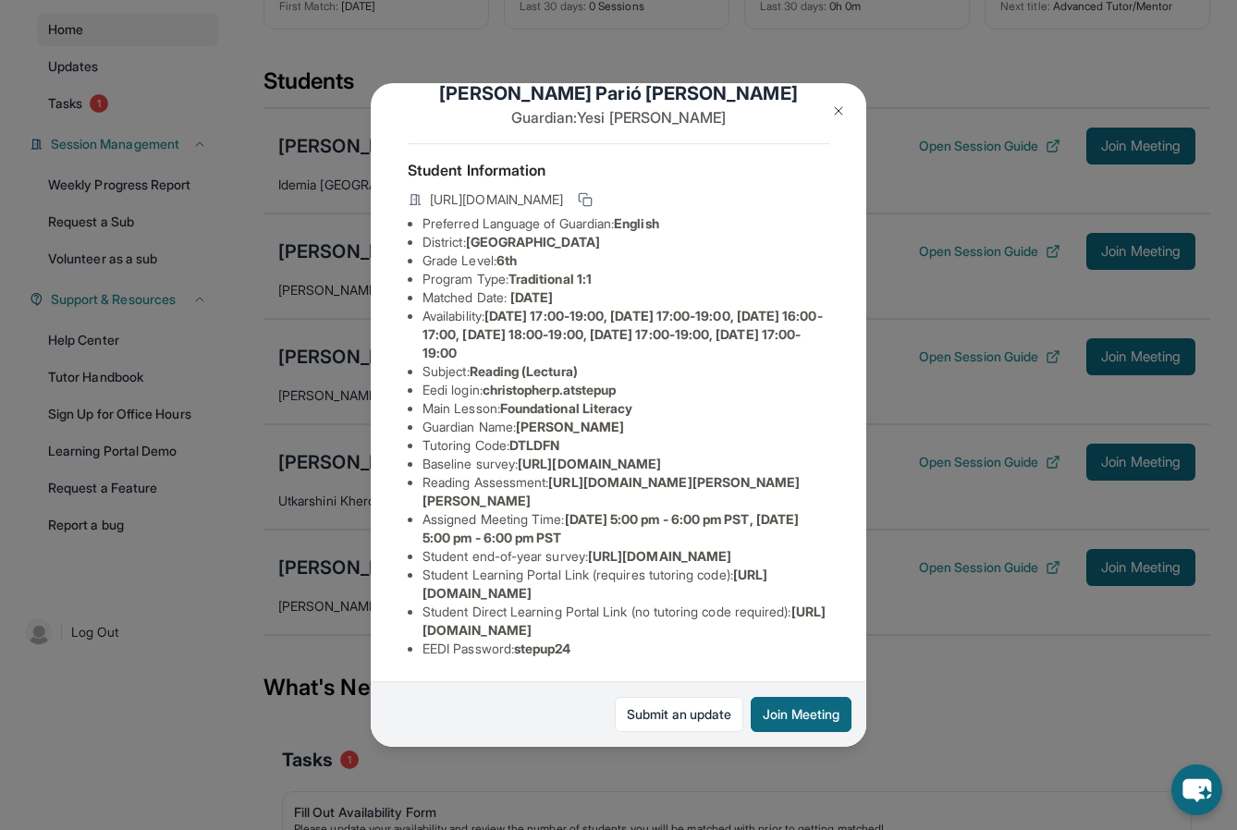
click at [807, 622] on div "[PERSON_NAME] [PERSON_NAME] Guardian: [PERSON_NAME] Student Information [URL][D…" at bounding box center [618, 415] width 495 height 664
click at [839, 116] on img at bounding box center [838, 111] width 15 height 15
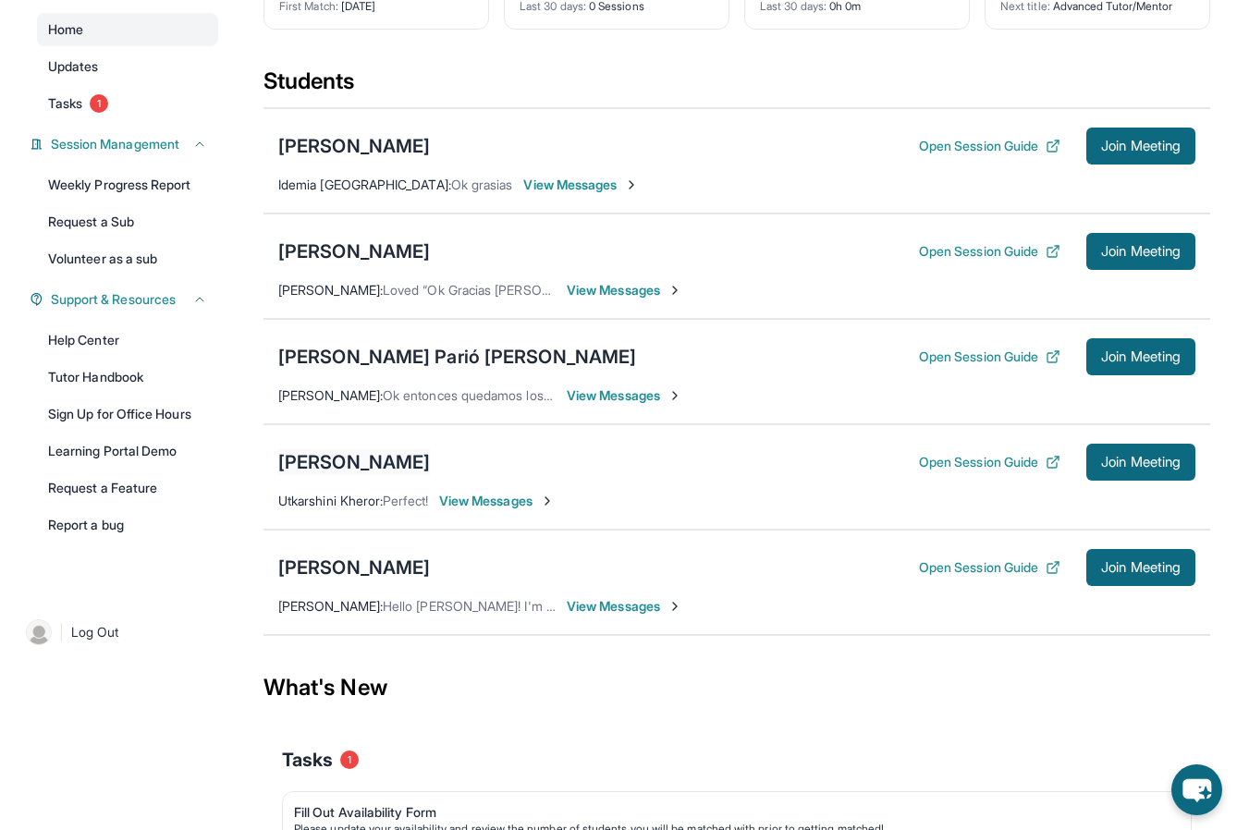
click at [324, 462] on div "[PERSON_NAME]" at bounding box center [354, 462] width 152 height 26
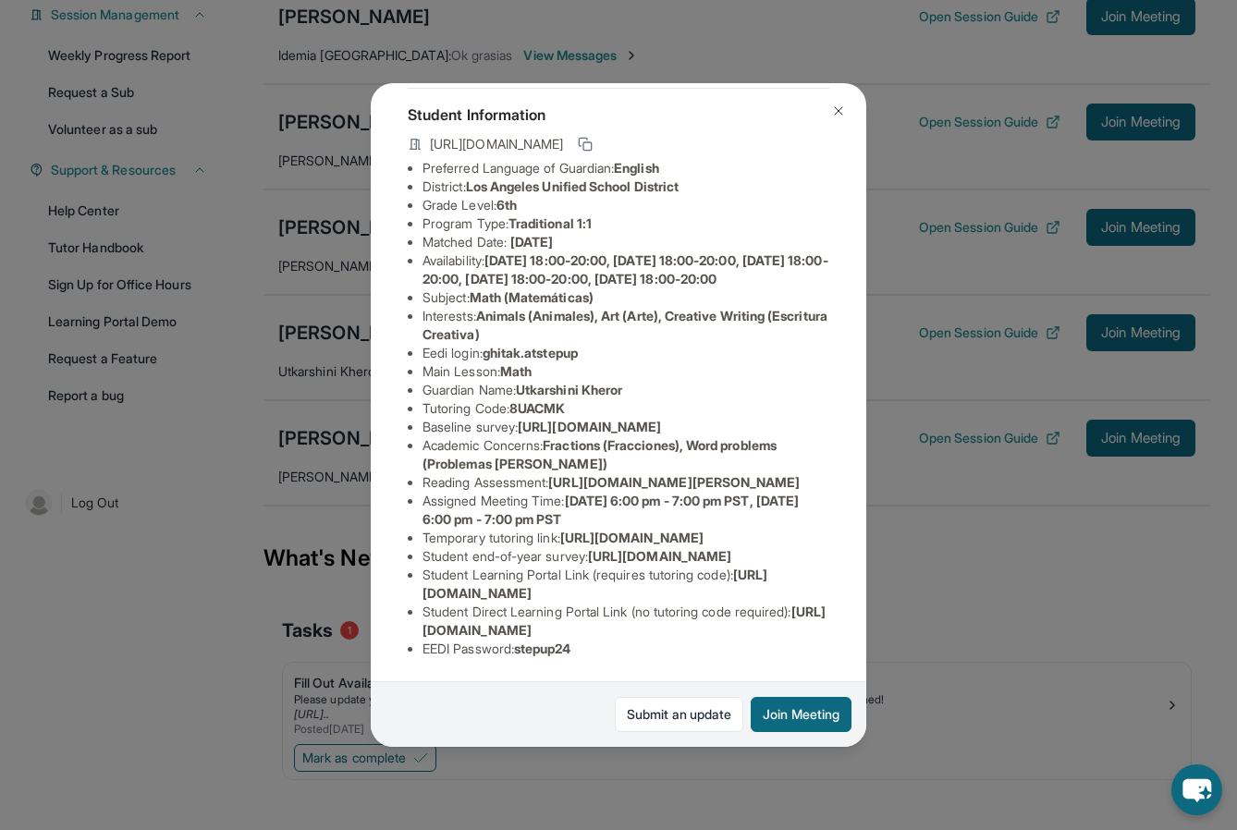
scroll to position [98, 1]
click at [840, 111] on img at bounding box center [838, 111] width 15 height 15
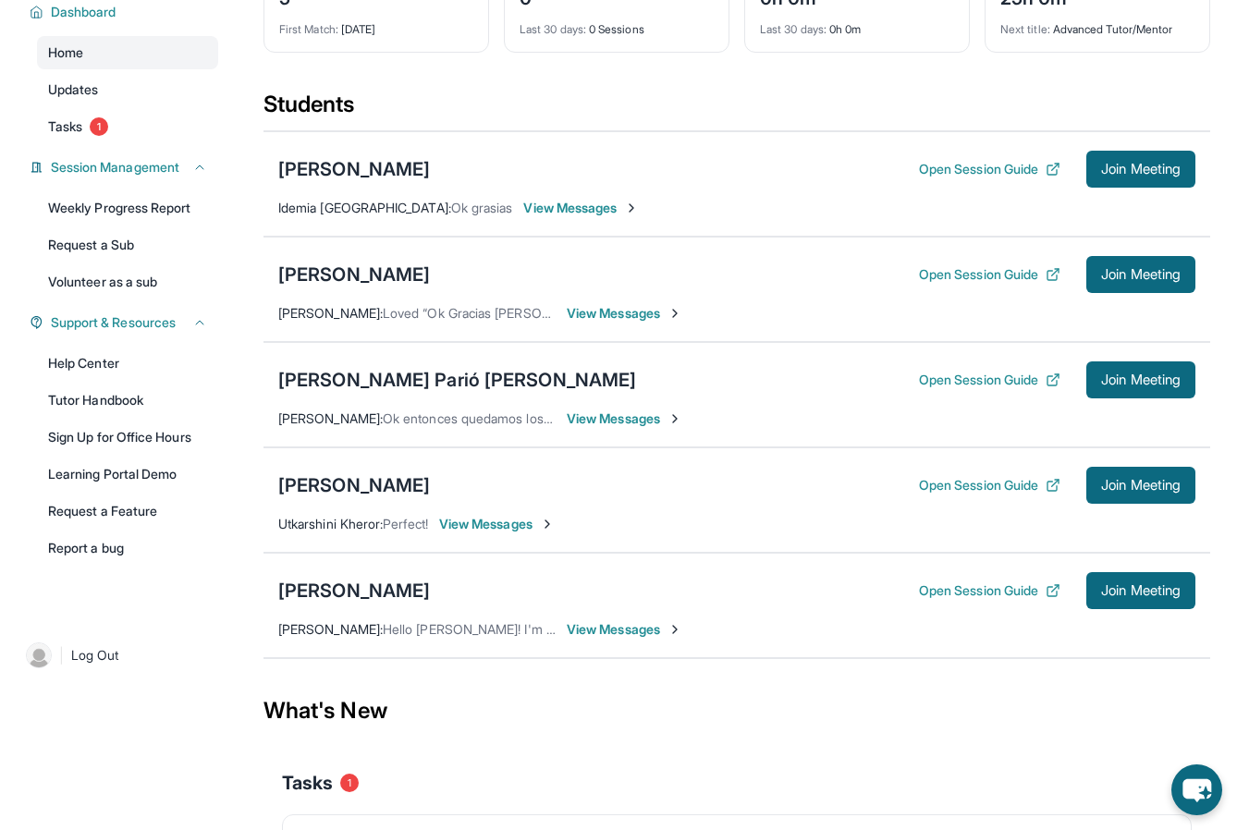
scroll to position [139, 0]
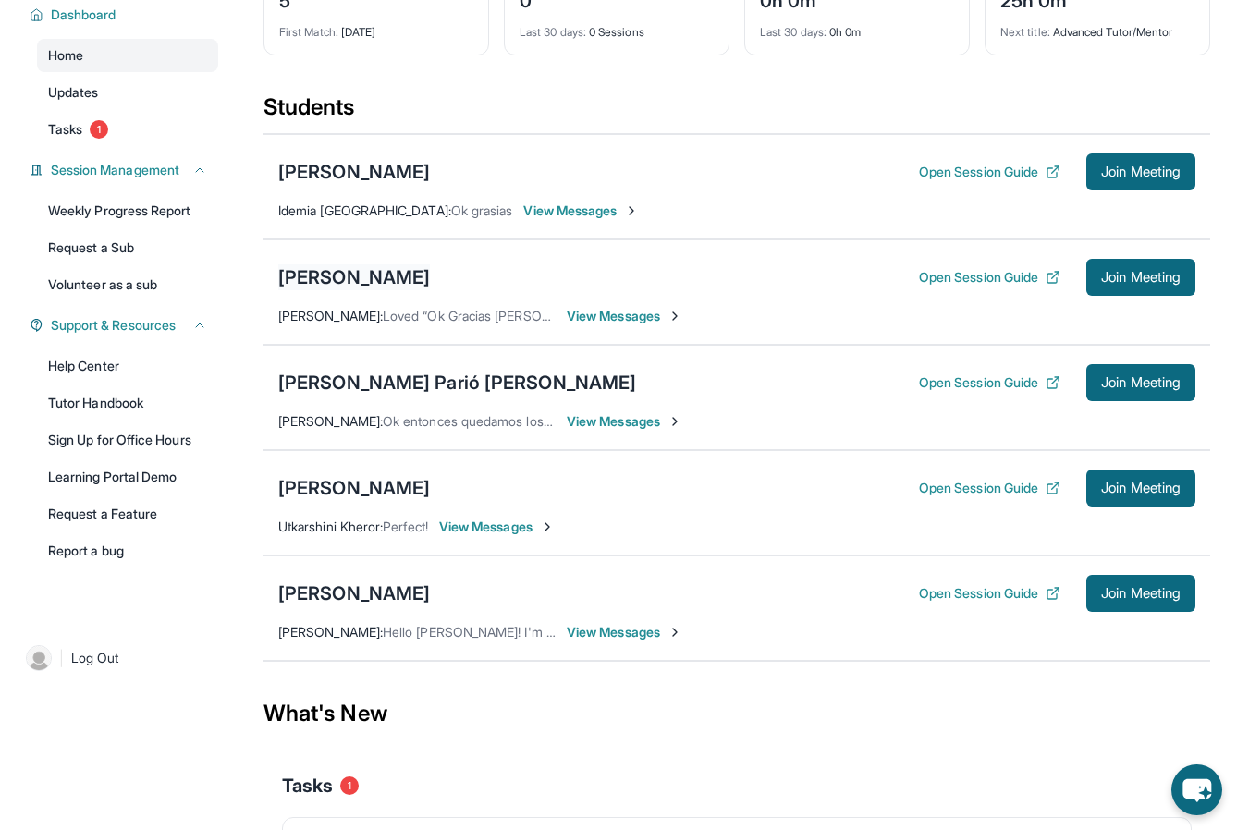
click at [372, 272] on div "[PERSON_NAME]" at bounding box center [354, 277] width 152 height 26
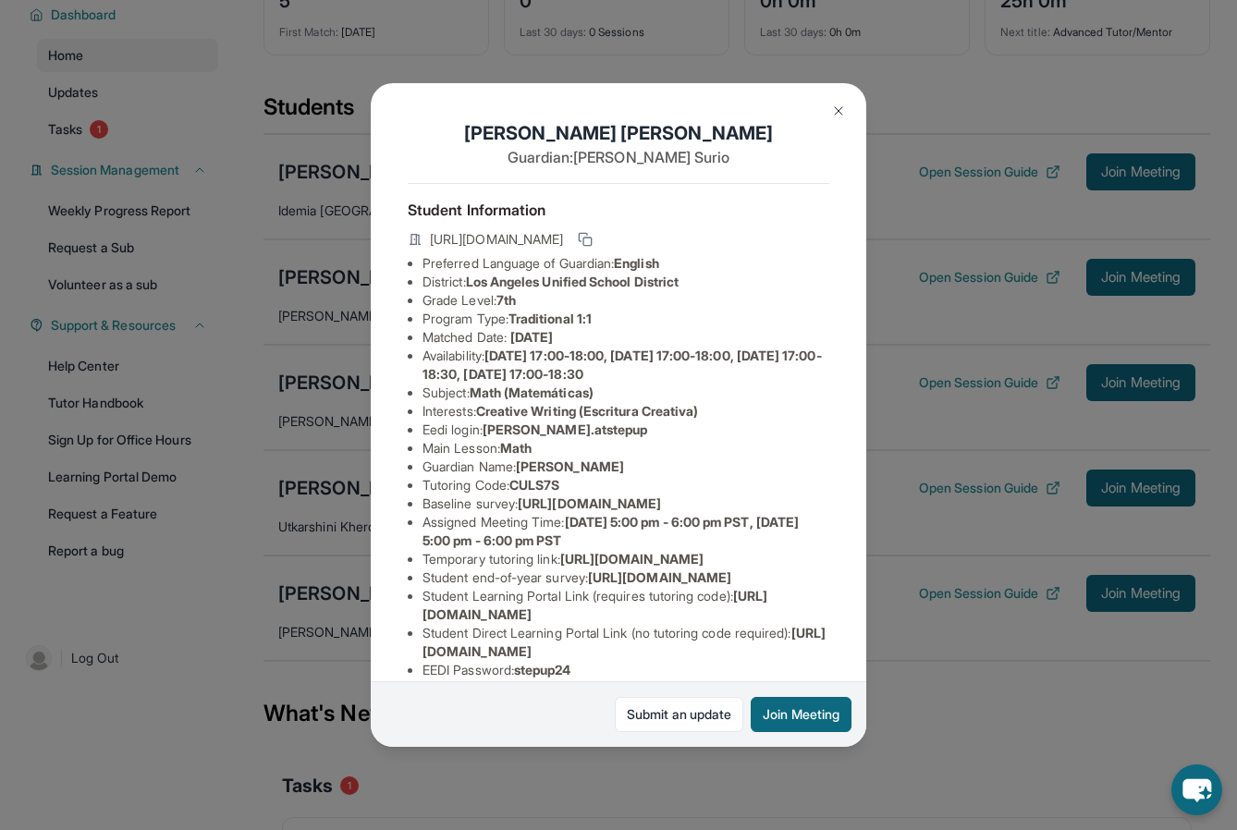
scroll to position [187, 0]
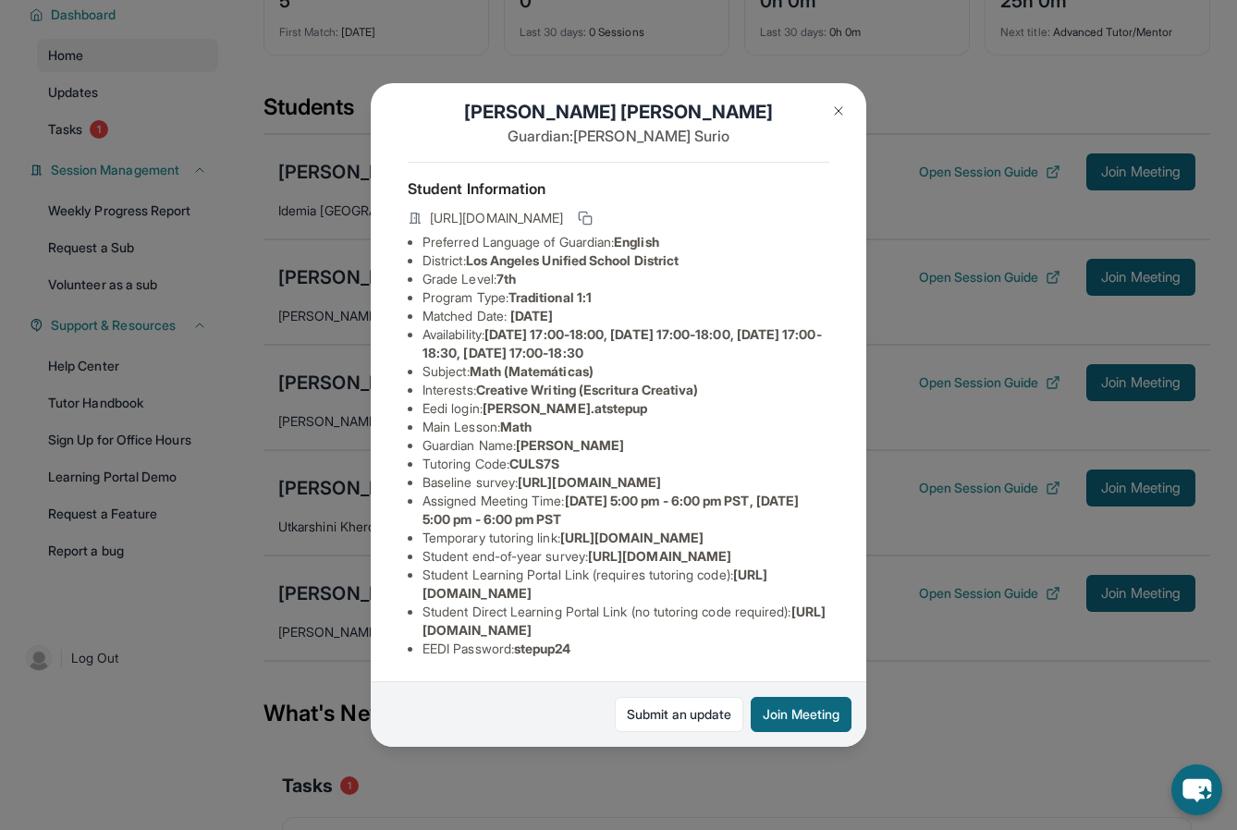
click at [841, 116] on img at bounding box center [838, 111] width 15 height 15
